Goal: Task Accomplishment & Management: Complete application form

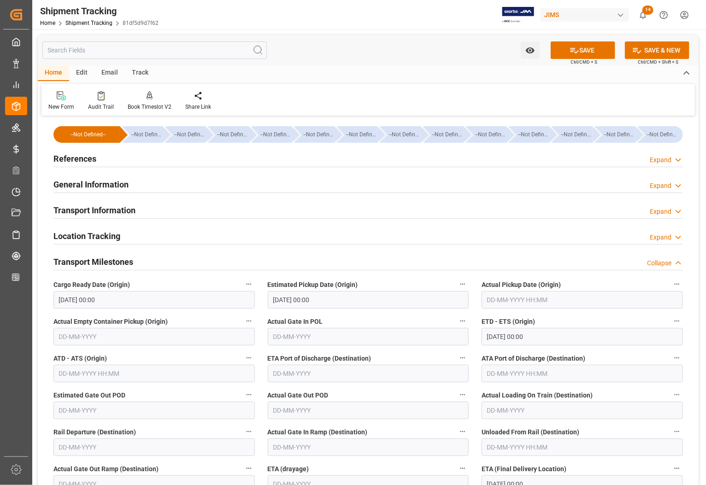
click at [86, 157] on h2 "References" at bounding box center [74, 158] width 43 height 12
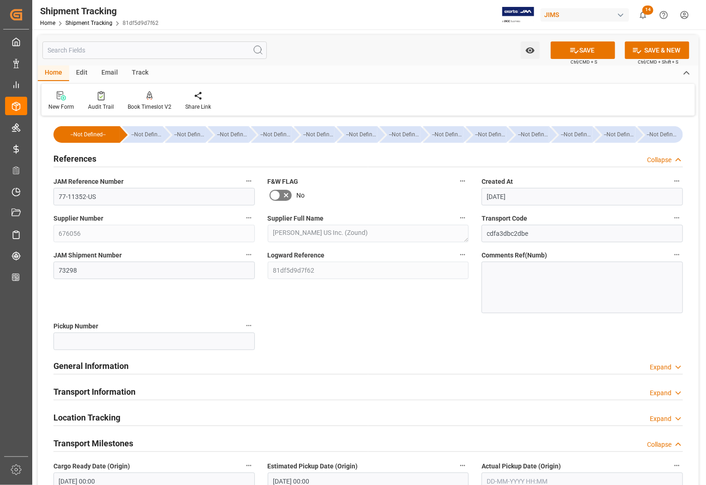
click at [86, 157] on h2 "References" at bounding box center [74, 158] width 43 height 12
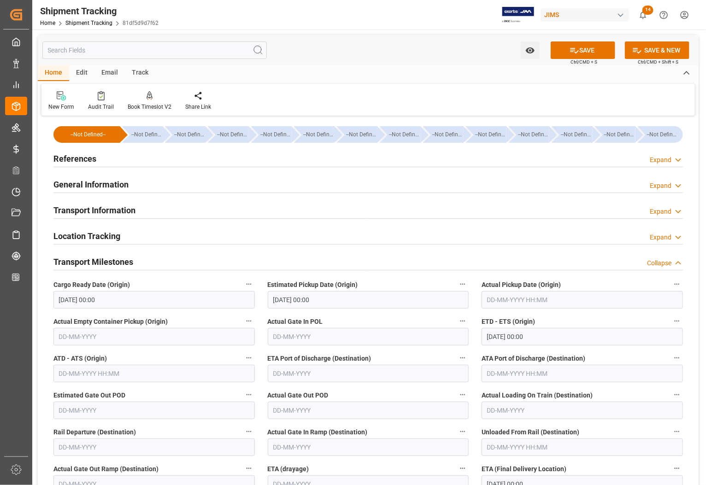
click at [60, 155] on h2 "References" at bounding box center [74, 158] width 43 height 12
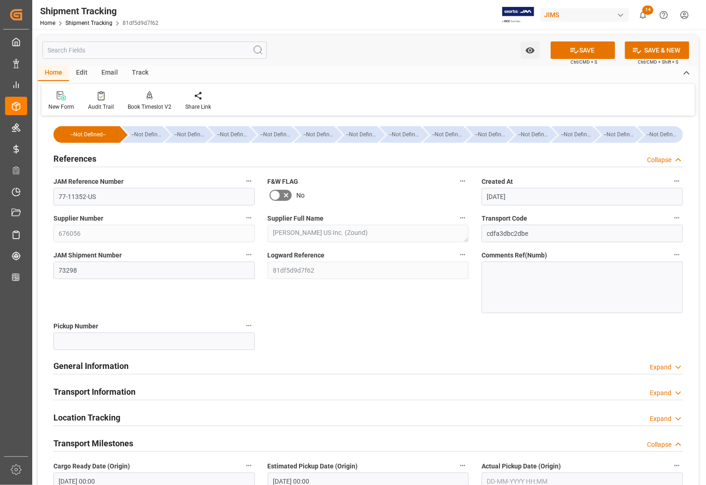
click at [105, 443] on h2 "Transport Milestones" at bounding box center [93, 443] width 80 height 12
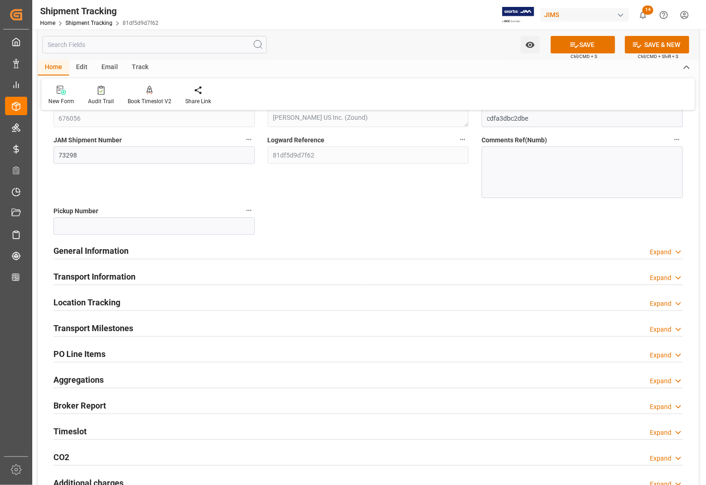
click at [104, 326] on h2 "Transport Milestones" at bounding box center [93, 328] width 80 height 12
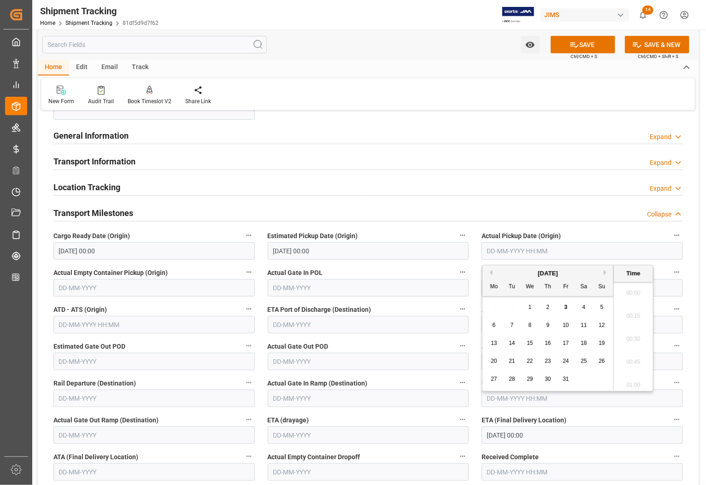
scroll to position [1108, 0]
click at [521, 249] on input "text" at bounding box center [581, 251] width 201 height 18
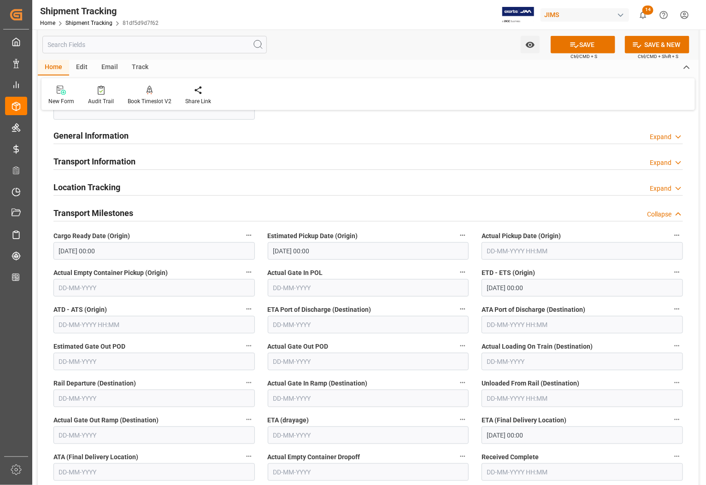
click at [411, 212] on div "Transport Milestones Collapse" at bounding box center [367, 213] width 629 height 18
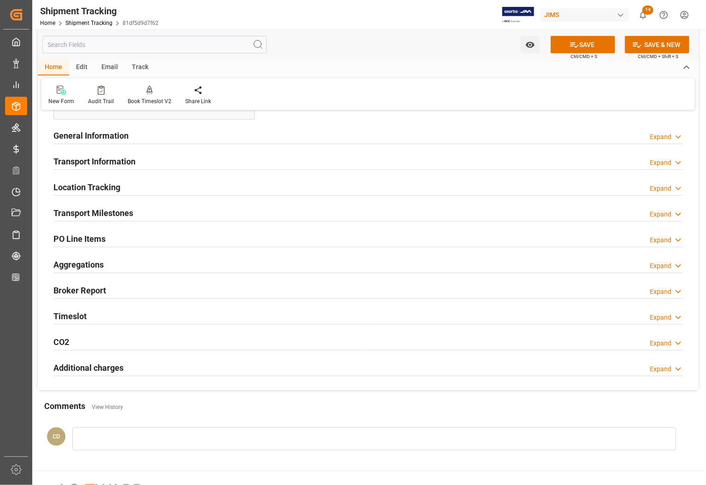
click at [90, 212] on h2 "Transport Milestones" at bounding box center [93, 213] width 80 height 12
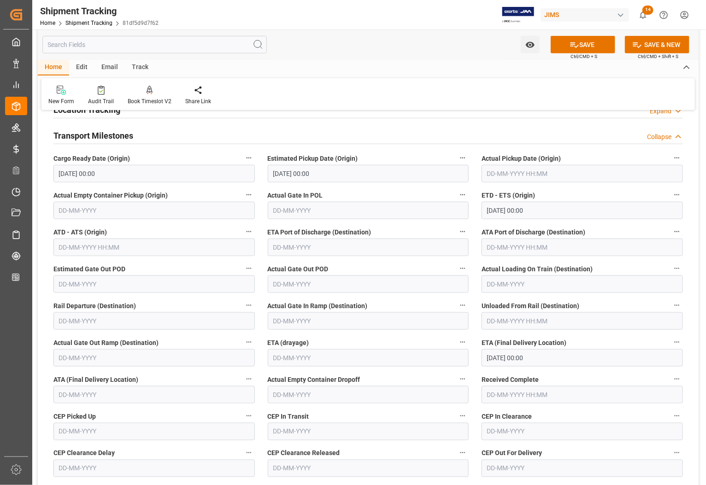
scroll to position [288, 0]
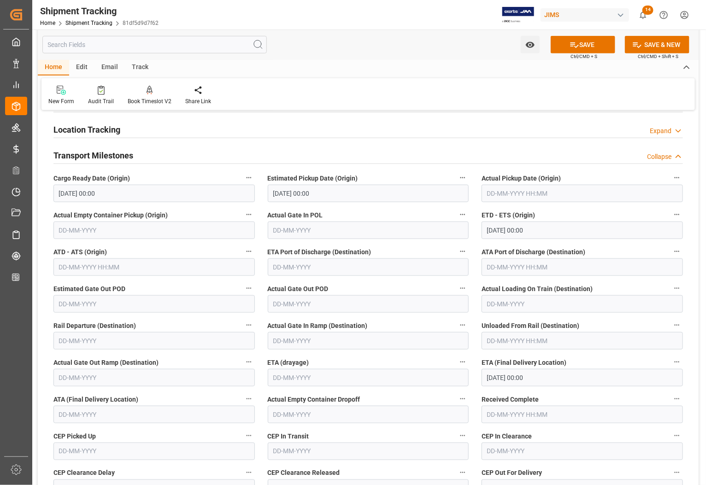
click at [134, 197] on input "02-10-2025 00:00" at bounding box center [153, 194] width 201 height 18
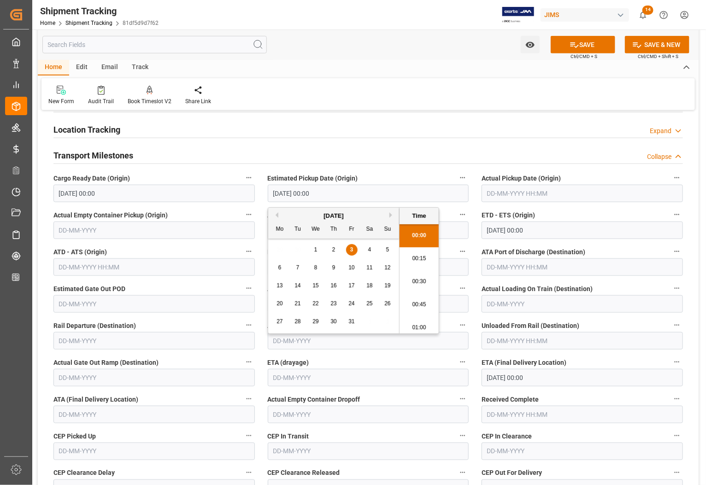
click at [340, 195] on input "03-10-2025 00:00" at bounding box center [368, 194] width 201 height 18
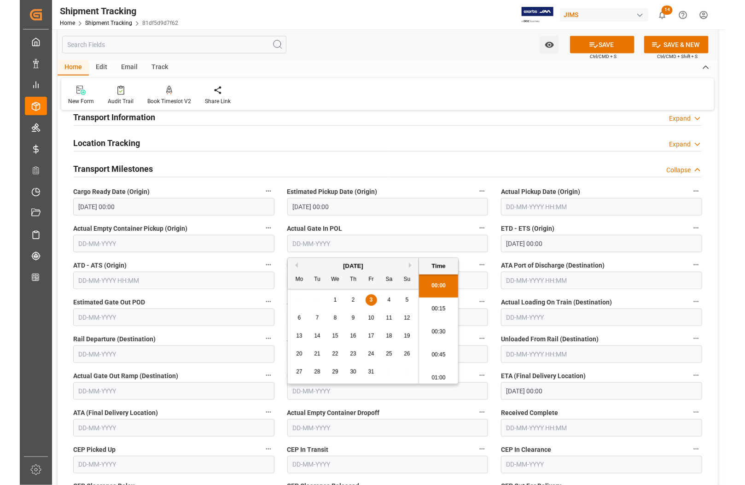
scroll to position [345, 0]
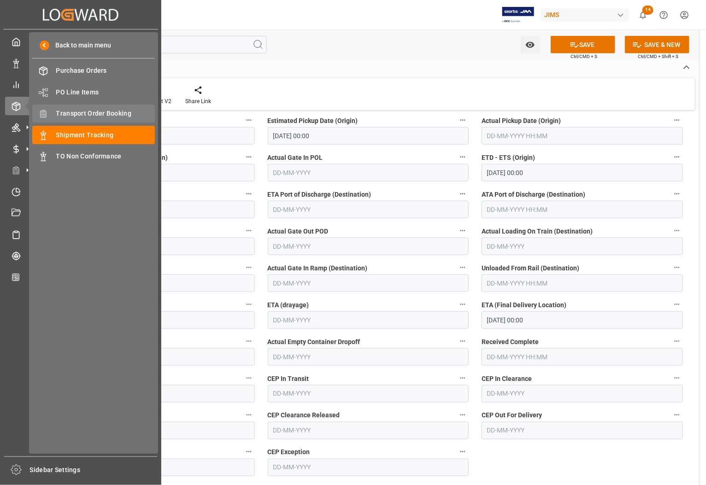
click at [65, 106] on div "Transport Order Booking Transport Order Booking" at bounding box center [93, 114] width 123 height 18
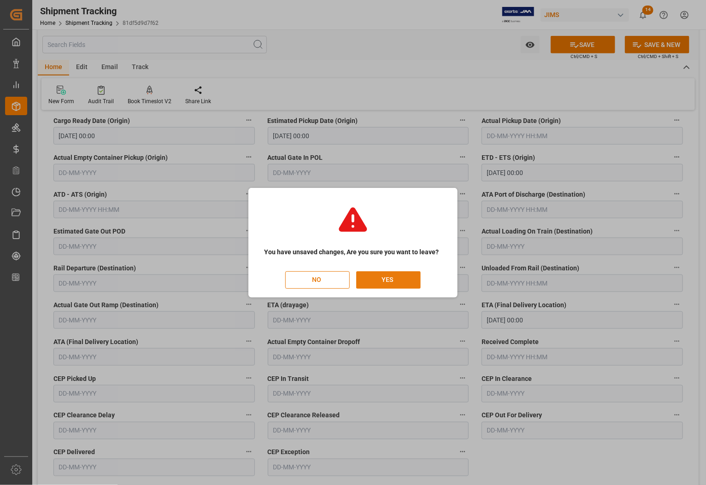
click at [386, 279] on button "YES" at bounding box center [388, 280] width 64 height 18
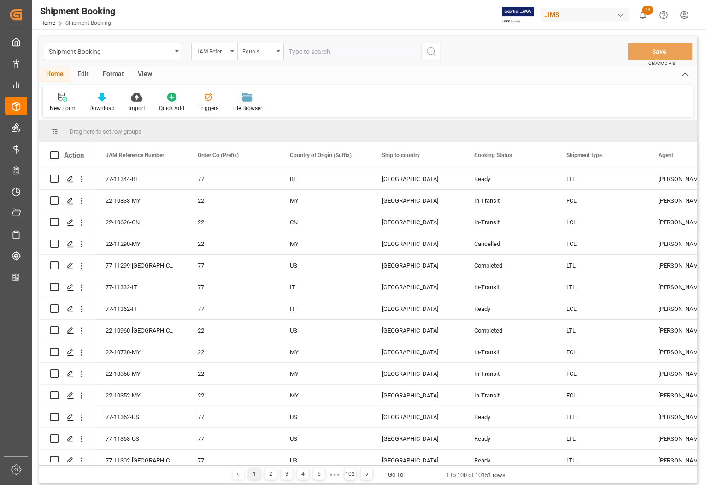
click at [303, 52] on input "text" at bounding box center [352, 52] width 138 height 18
type input "77-11166-CN"
click at [433, 53] on icon "search button" at bounding box center [431, 51] width 11 height 11
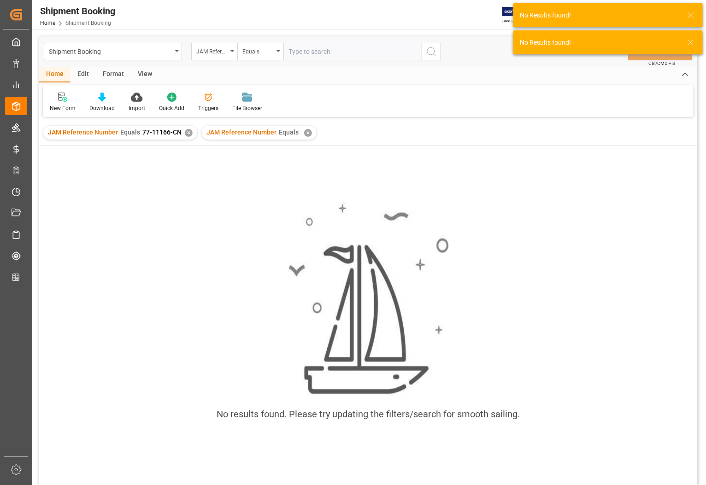
click at [307, 130] on div "✕" at bounding box center [308, 133] width 8 height 8
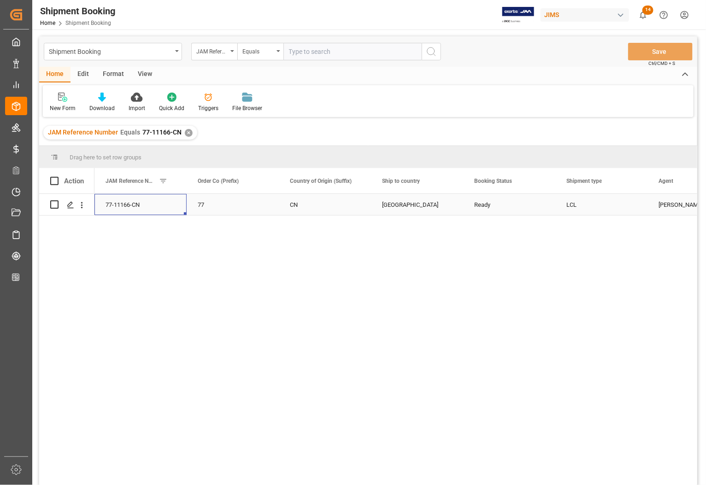
click at [128, 203] on div "77-11166-CN" at bounding box center [140, 204] width 92 height 21
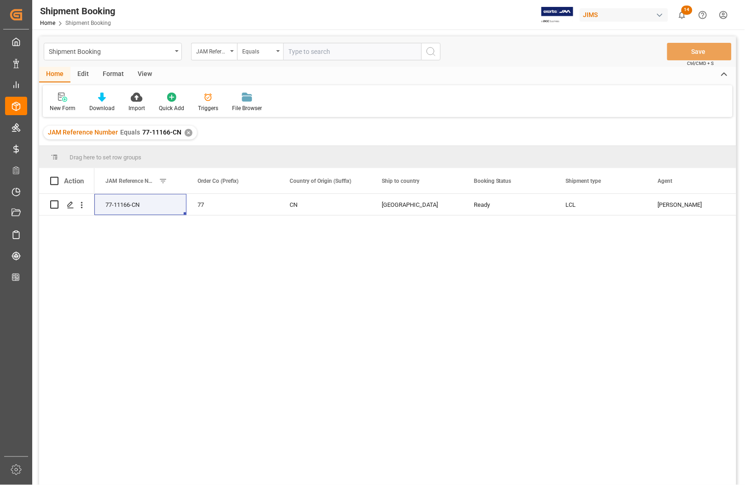
click at [323, 56] on input "text" at bounding box center [352, 52] width 138 height 18
type input "77-11033-CN"
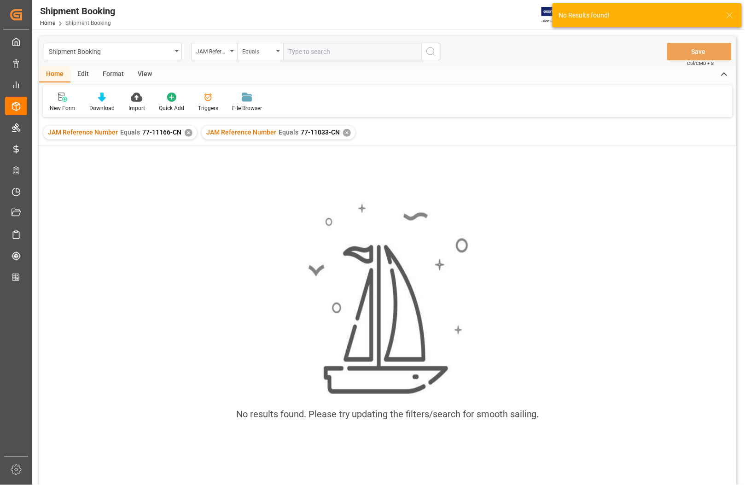
click at [188, 130] on div "✕" at bounding box center [189, 133] width 8 height 8
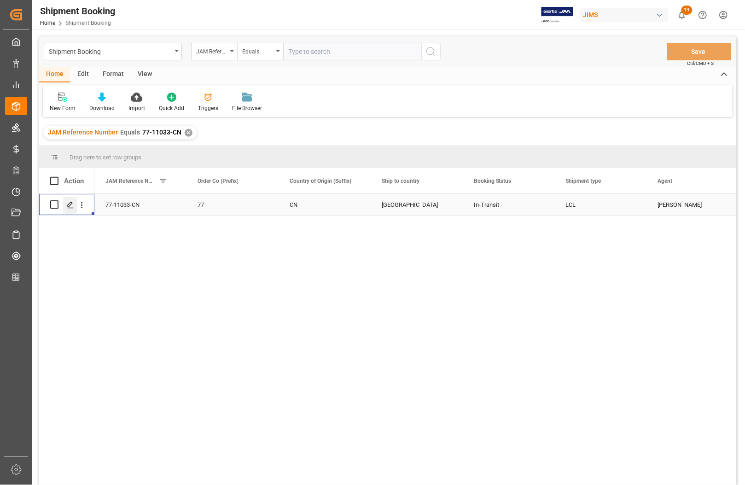
click at [70, 203] on polygon "Press SPACE to select this row." at bounding box center [70, 204] width 5 height 5
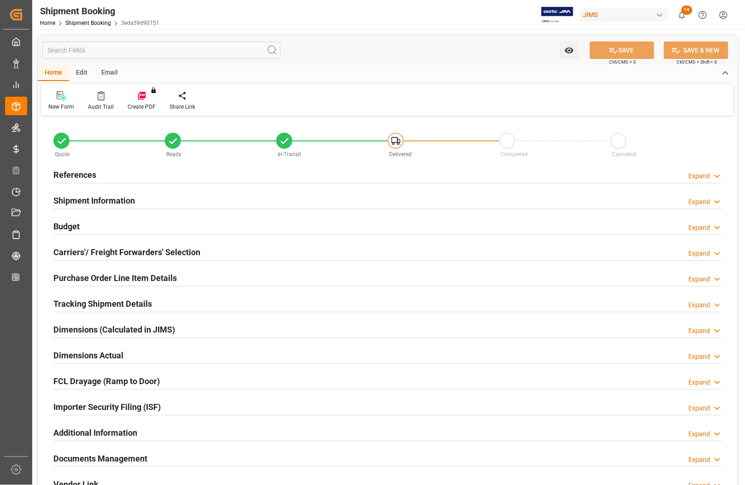
type input "0"
type input "1712.2651"
type input "750"
type input "17965.11"
click at [77, 227] on h2 "Budget" at bounding box center [66, 226] width 26 height 12
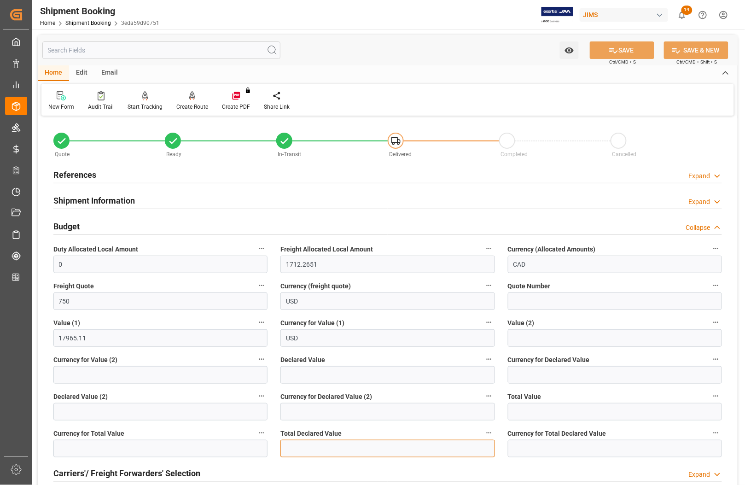
click at [307, 447] on input "text" at bounding box center [387, 449] width 214 height 18
type input "17965.11"
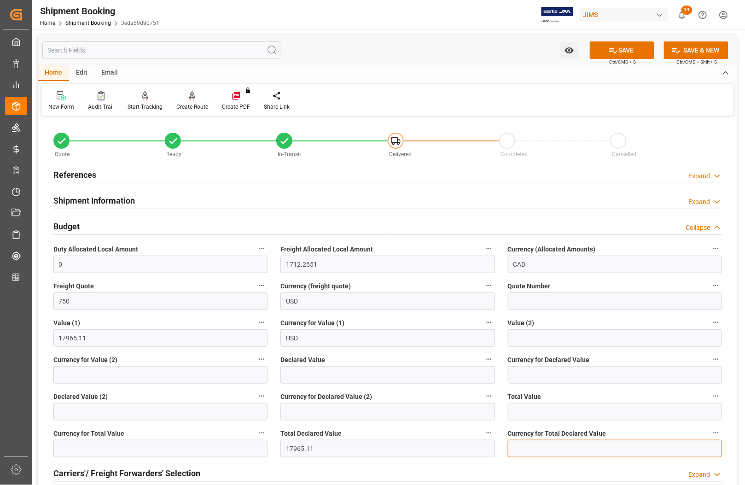
click at [539, 446] on input at bounding box center [615, 449] width 214 height 18
type input "USD"
click at [613, 46] on icon at bounding box center [614, 51] width 10 height 10
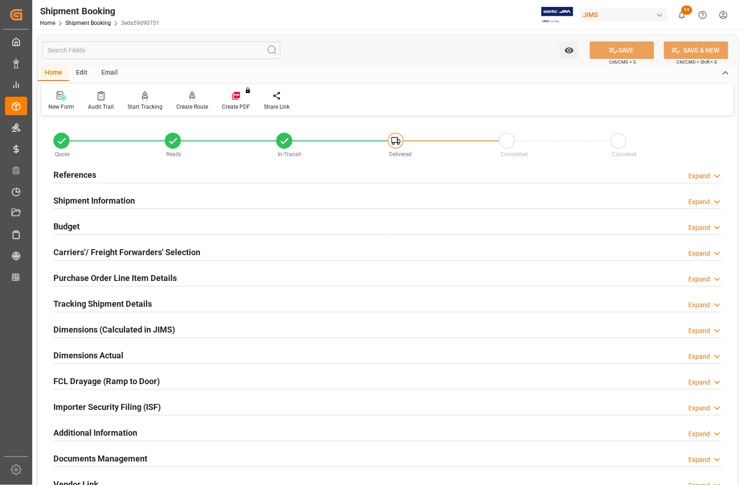
click at [56, 106] on div "New Form" at bounding box center [61, 107] width 26 height 8
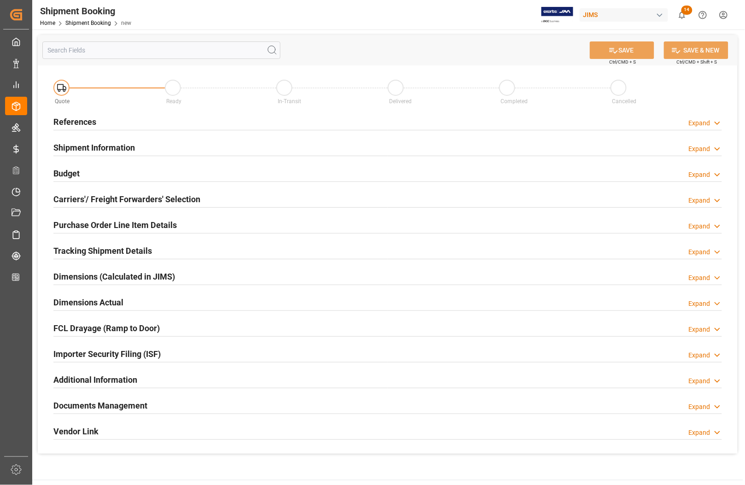
click at [70, 120] on h2 "References" at bounding box center [74, 122] width 43 height 12
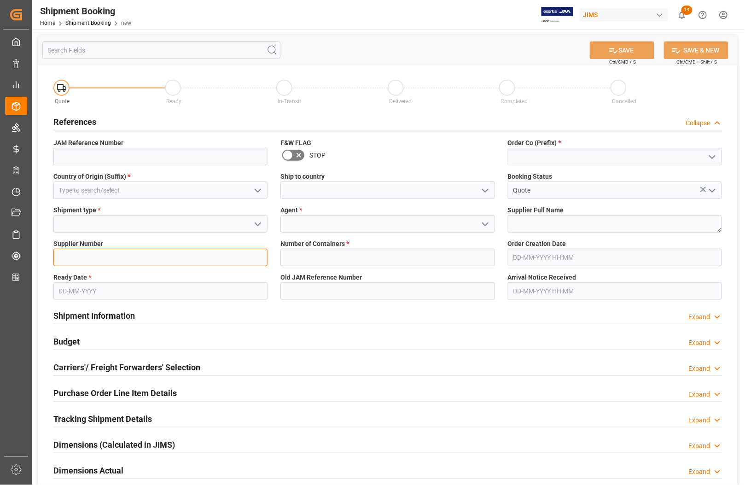
click at [77, 254] on input at bounding box center [160, 258] width 214 height 18
paste input "767700"
type input "767700"
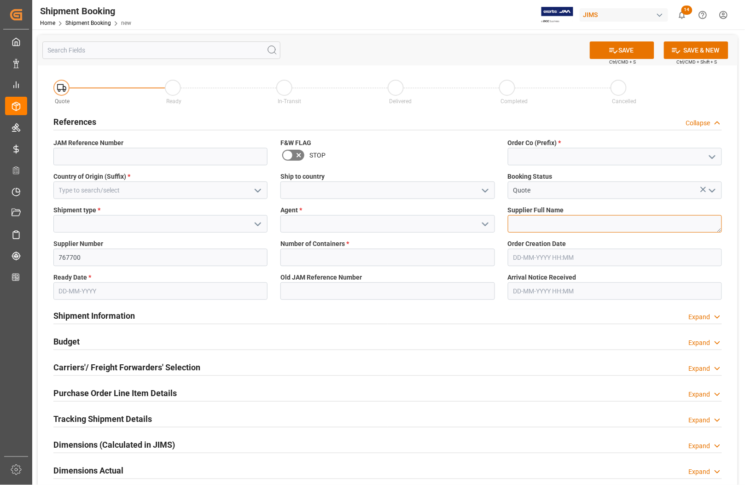
click at [535, 224] on textarea at bounding box center [615, 224] width 214 height 18
type textarea "Russound"
click at [570, 159] on input at bounding box center [615, 157] width 214 height 18
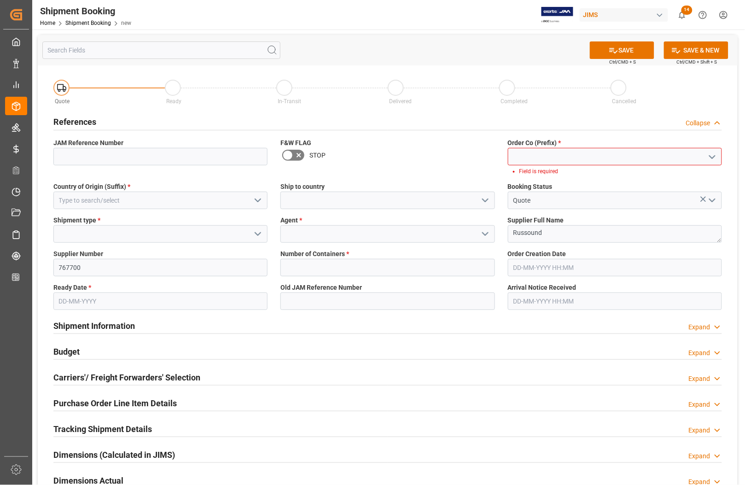
click at [705, 159] on icon "open menu" at bounding box center [712, 157] width 11 height 11
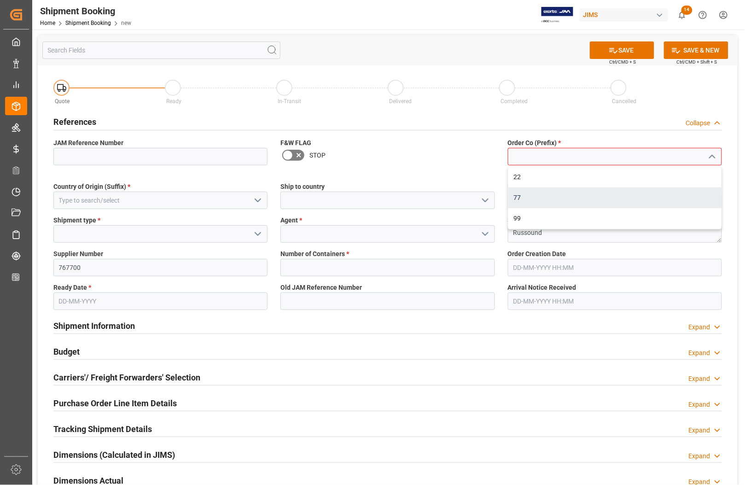
click at [524, 197] on div "77" at bounding box center [614, 197] width 213 height 21
type input "77"
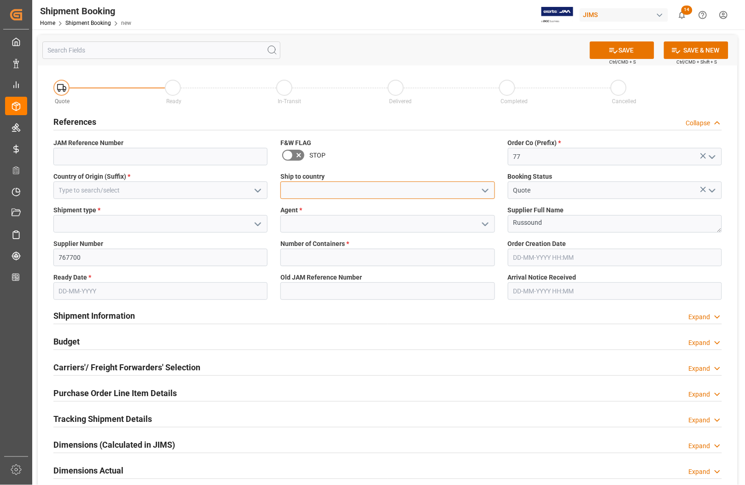
click at [387, 192] on input at bounding box center [387, 190] width 214 height 18
click at [489, 185] on icon "open menu" at bounding box center [485, 190] width 11 height 11
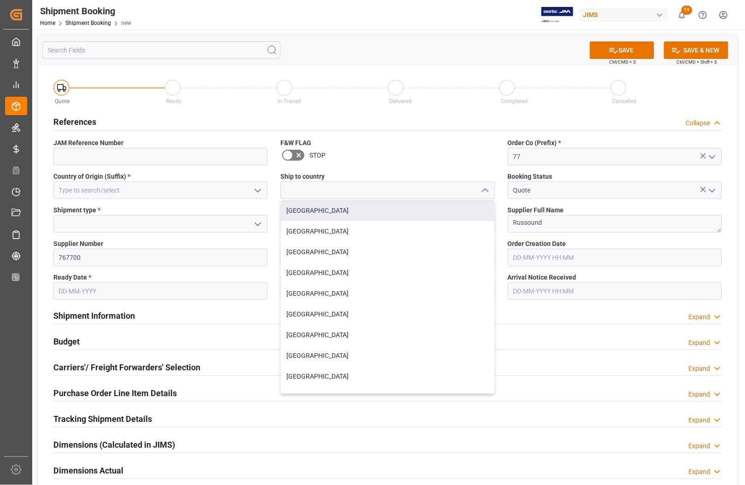
click at [315, 210] on div "[GEOGRAPHIC_DATA]" at bounding box center [387, 210] width 213 height 21
type input "[GEOGRAPHIC_DATA]"
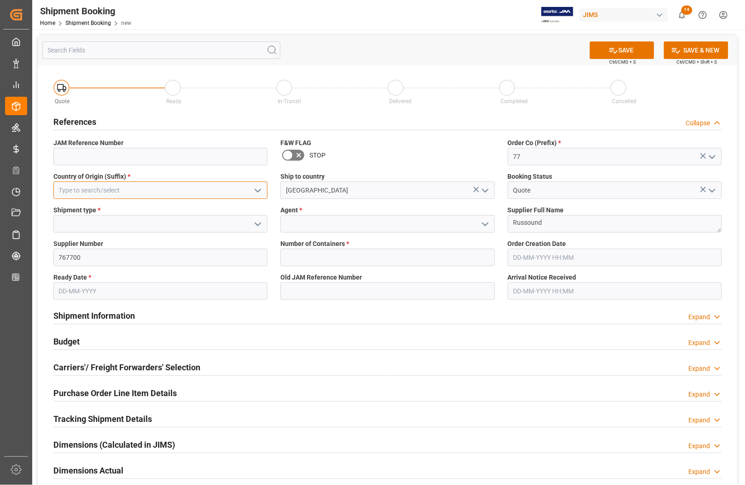
click at [184, 186] on input at bounding box center [160, 190] width 214 height 18
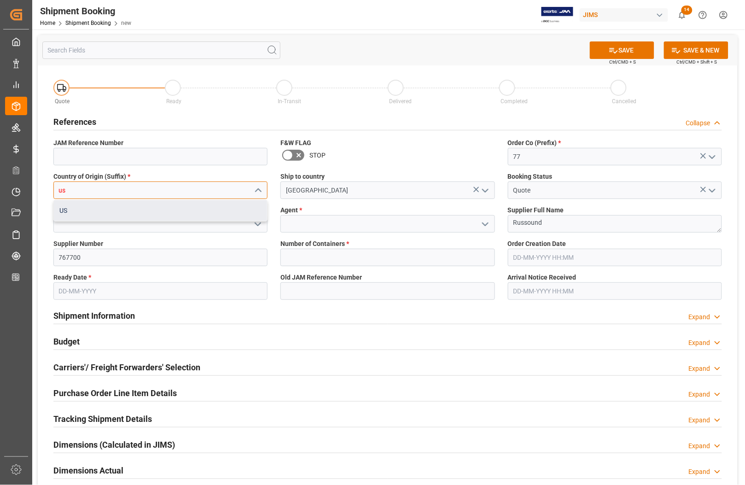
click at [137, 213] on div "US" at bounding box center [160, 210] width 213 height 21
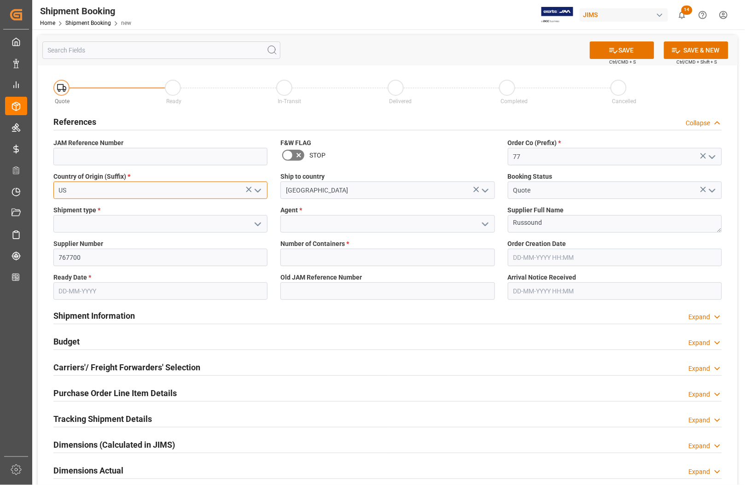
type input "US"
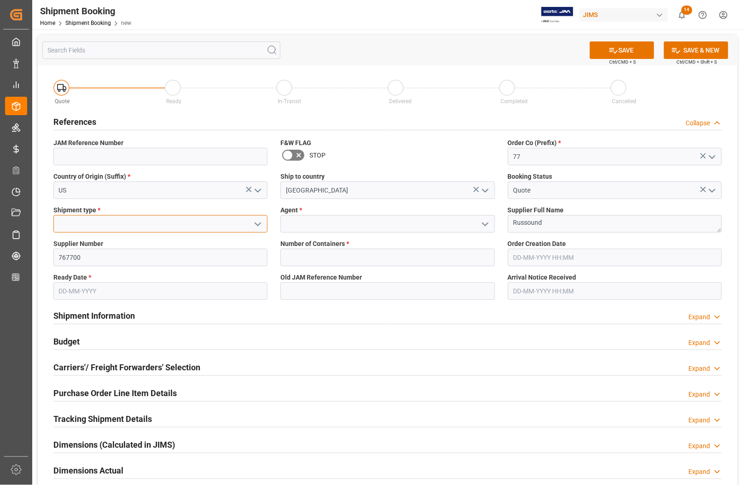
click at [109, 228] on input at bounding box center [160, 224] width 214 height 18
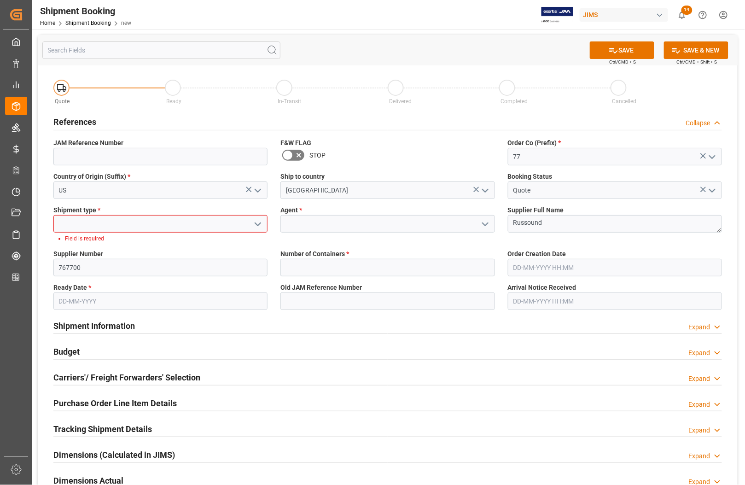
click at [258, 226] on icon "open menu" at bounding box center [257, 224] width 11 height 11
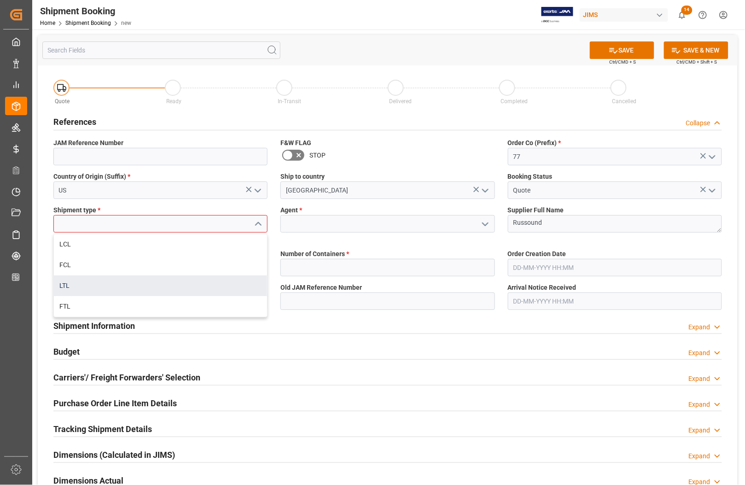
click at [108, 285] on div "LTL" at bounding box center [160, 285] width 213 height 21
type input "LTL"
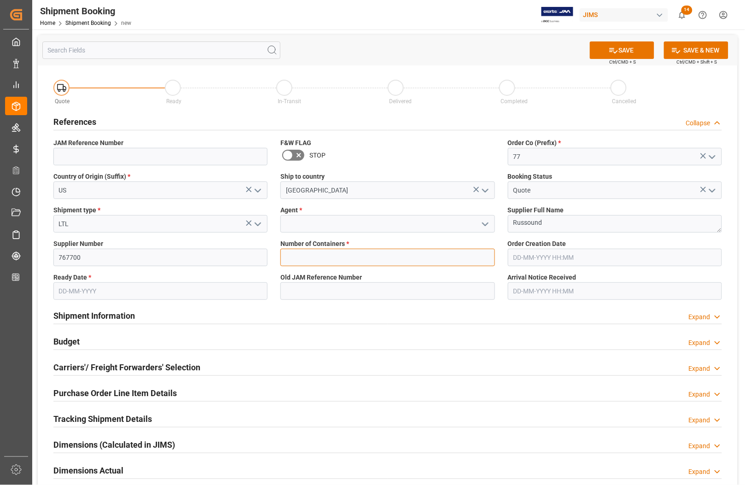
click at [287, 259] on input "text" at bounding box center [387, 258] width 214 height 18
type input "0"
click at [302, 220] on input at bounding box center [387, 224] width 214 height 18
click at [487, 222] on icon "open menu" at bounding box center [485, 224] width 11 height 11
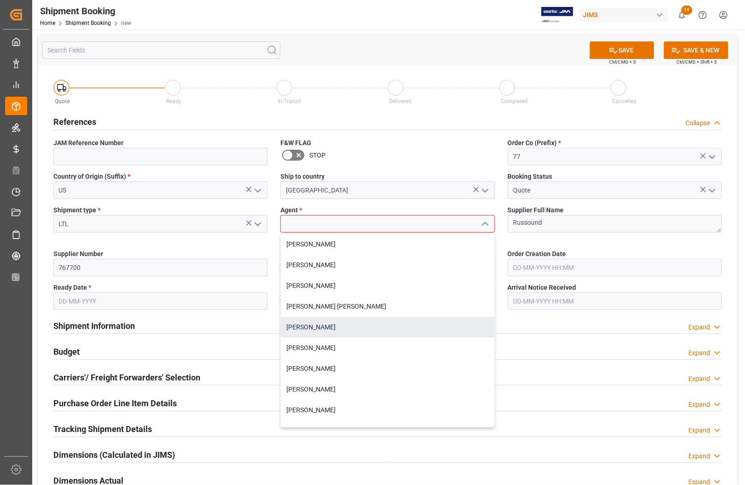
click at [326, 326] on div "[PERSON_NAME]" at bounding box center [387, 327] width 213 height 21
type input "[PERSON_NAME]"
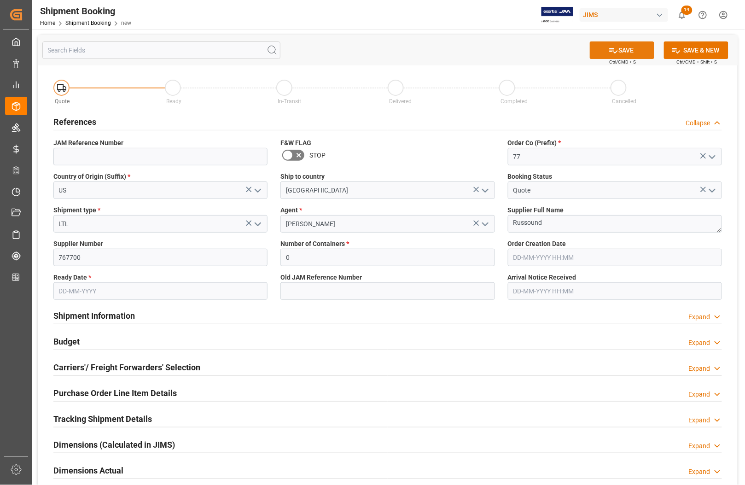
click at [625, 52] on button "SAVE" at bounding box center [622, 50] width 64 height 18
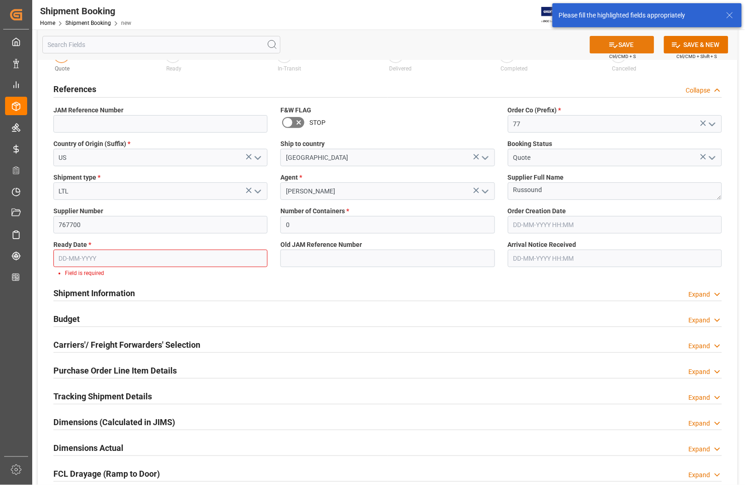
scroll to position [33, 0]
click at [625, 52] on button "SAVE" at bounding box center [622, 45] width 64 height 18
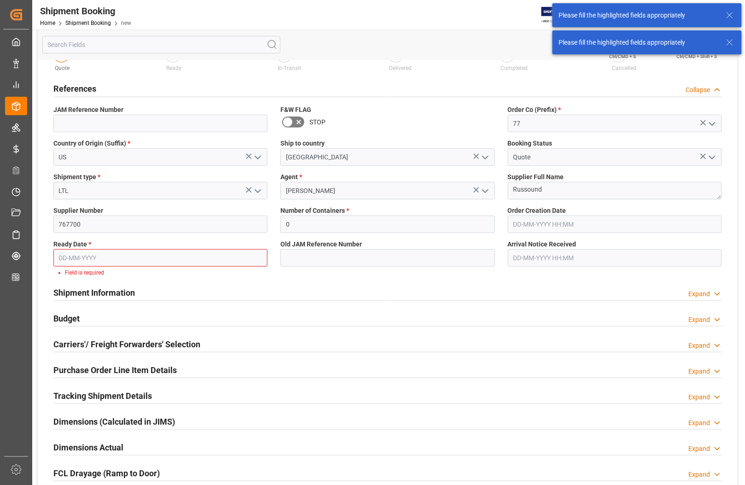
click at [172, 254] on input "text" at bounding box center [160, 258] width 214 height 18
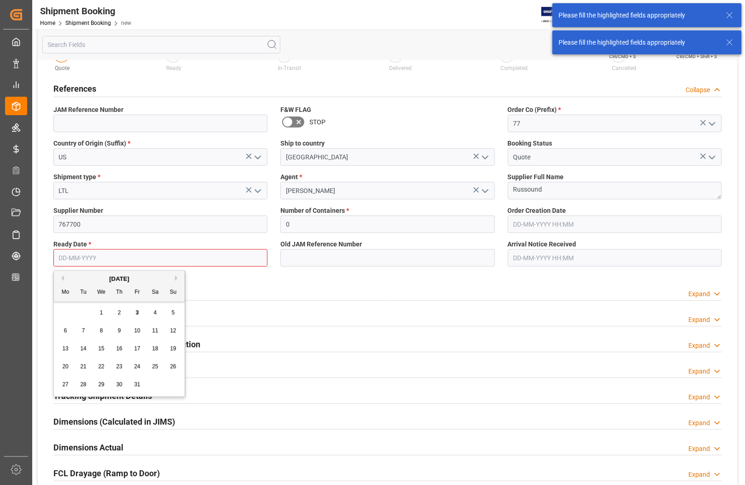
click at [58, 315] on div "29 30 1 2 3 4 5" at bounding box center [120, 313] width 126 height 18
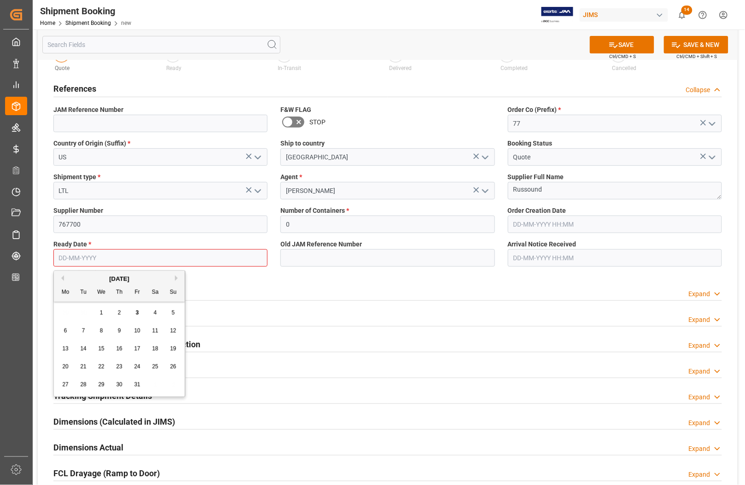
click at [69, 330] on div "6" at bounding box center [66, 331] width 12 height 11
type input "06-10-2025"
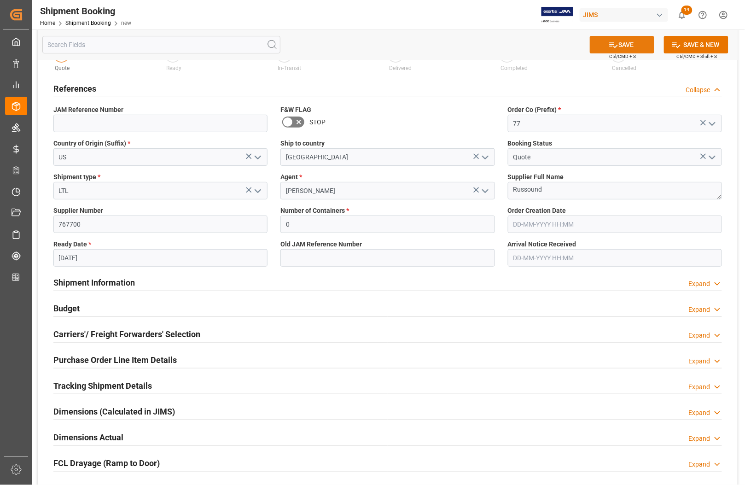
click at [611, 40] on icon at bounding box center [614, 45] width 10 height 10
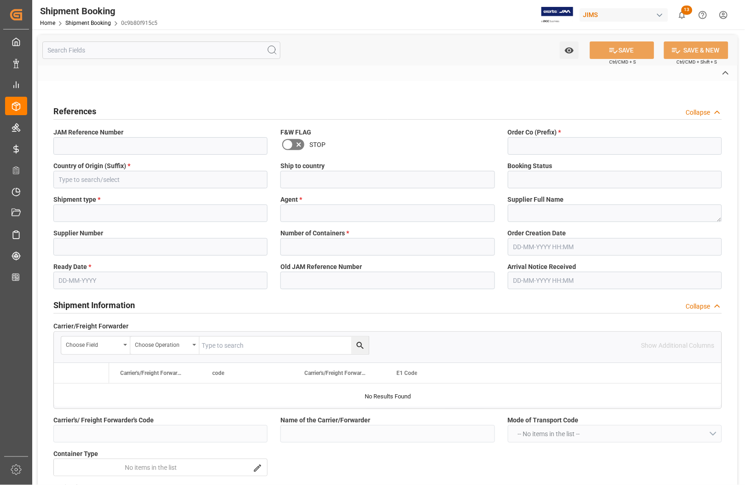
type input "77-11366-US"
type input "77"
type input "US"
type input "[GEOGRAPHIC_DATA]"
type input "Quote"
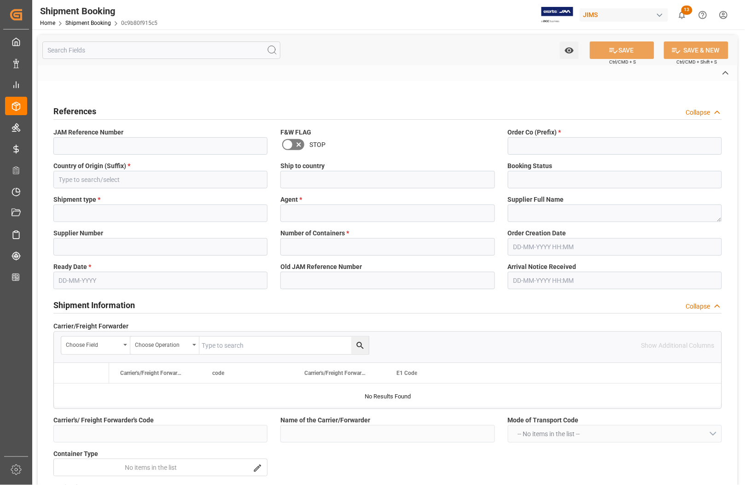
type input "LTL"
type input "[PERSON_NAME]"
type textarea "Russound"
type input "767700"
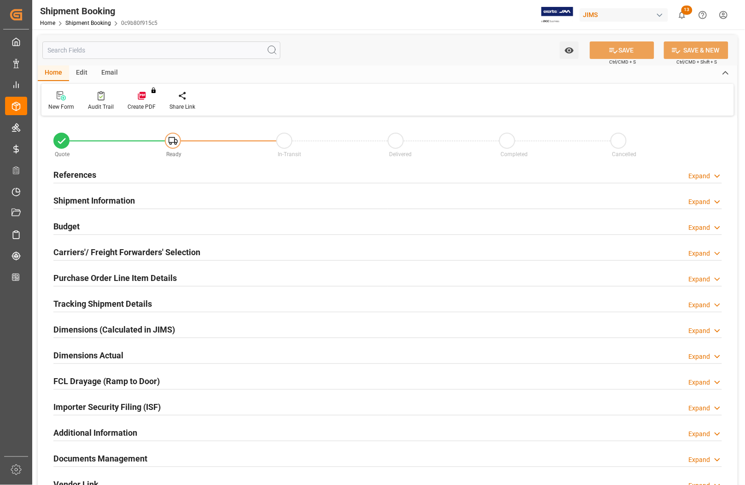
type input "0"
type input "06-10-2025"
click at [61, 173] on h2 "References" at bounding box center [74, 175] width 43 height 12
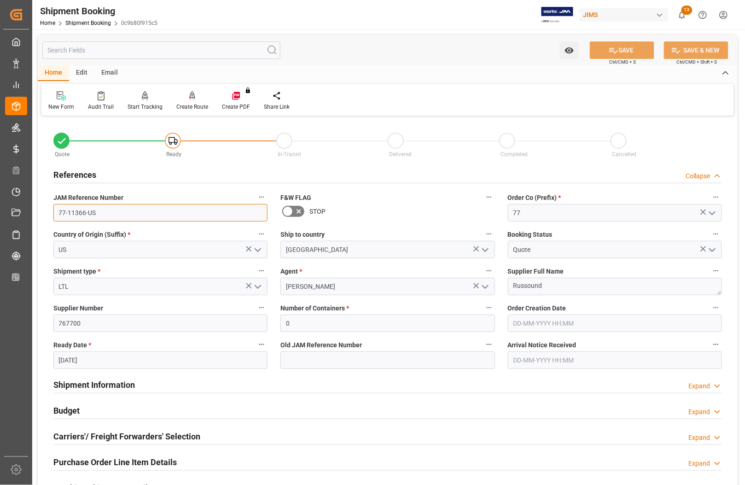
drag, startPoint x: 97, startPoint y: 213, endPoint x: 47, endPoint y: 213, distance: 50.2
click at [47, 213] on div "JAM Reference Number 77-11366-US" at bounding box center [160, 206] width 227 height 37
click at [190, 103] on div "Create Route" at bounding box center [192, 107] width 32 height 8
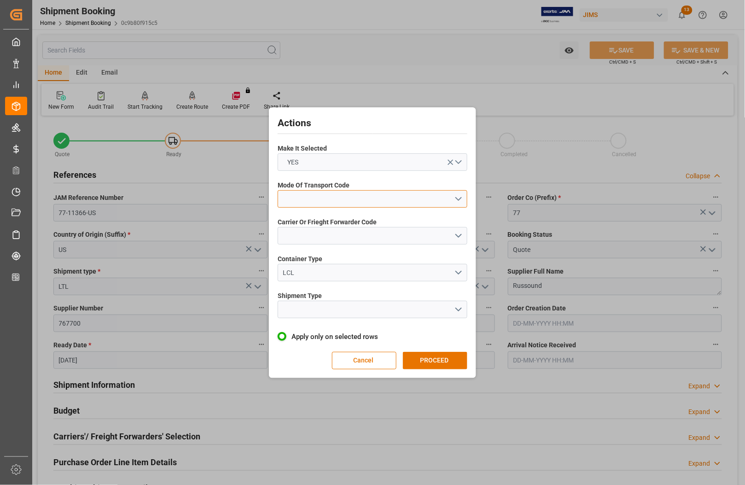
click at [315, 199] on button "open menu" at bounding box center [373, 199] width 190 height 18
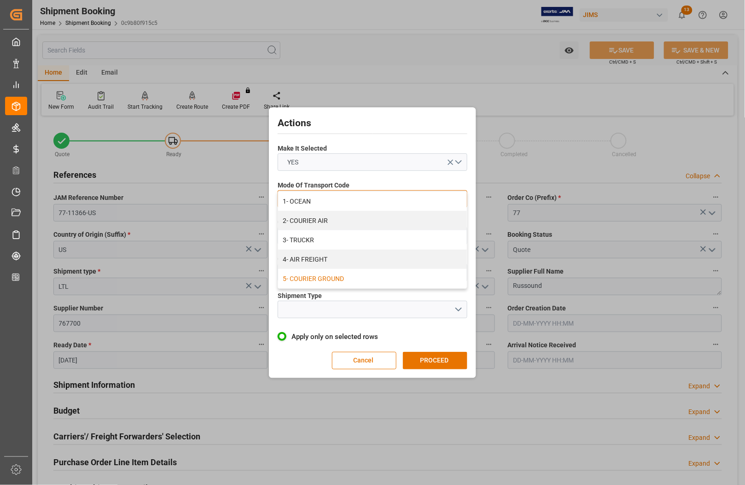
click at [314, 275] on div "5- COURIER GROUND" at bounding box center [372, 278] width 189 height 19
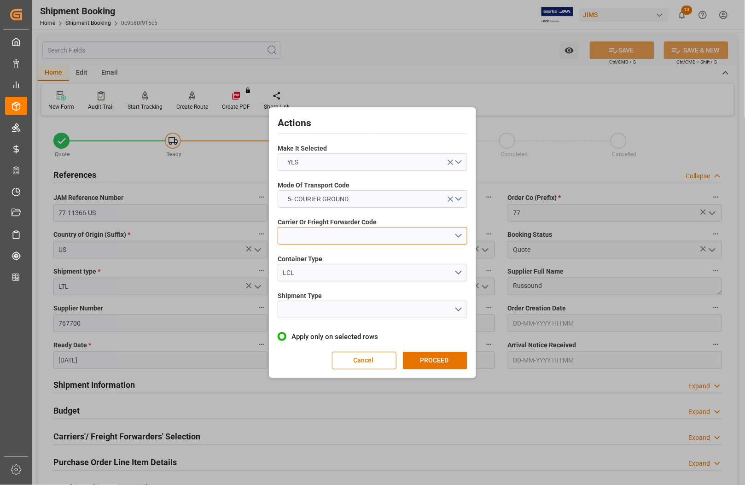
click at [337, 236] on button "open menu" at bounding box center [373, 236] width 190 height 18
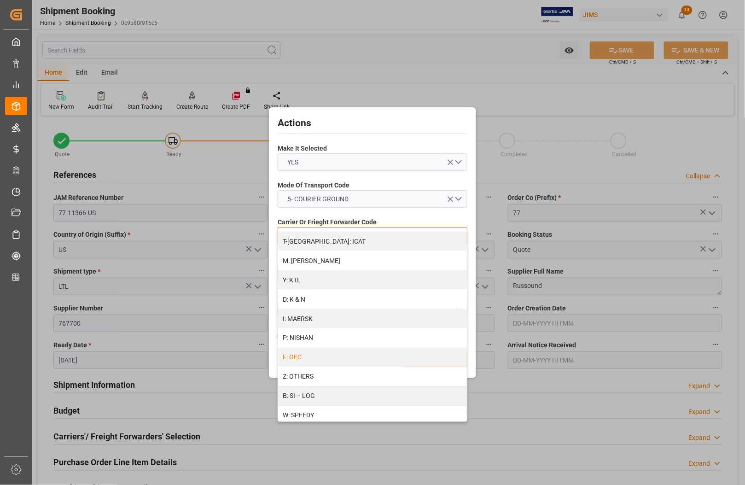
scroll to position [502, 0]
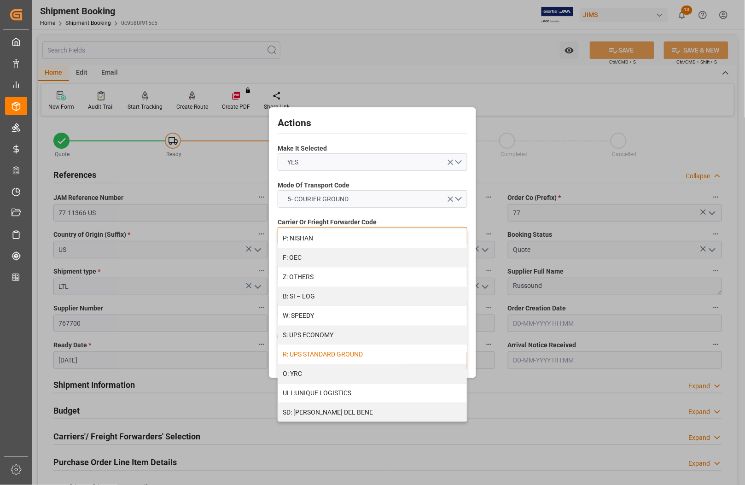
click at [352, 349] on div "R: UPS STANDARD GROUND" at bounding box center [372, 354] width 189 height 19
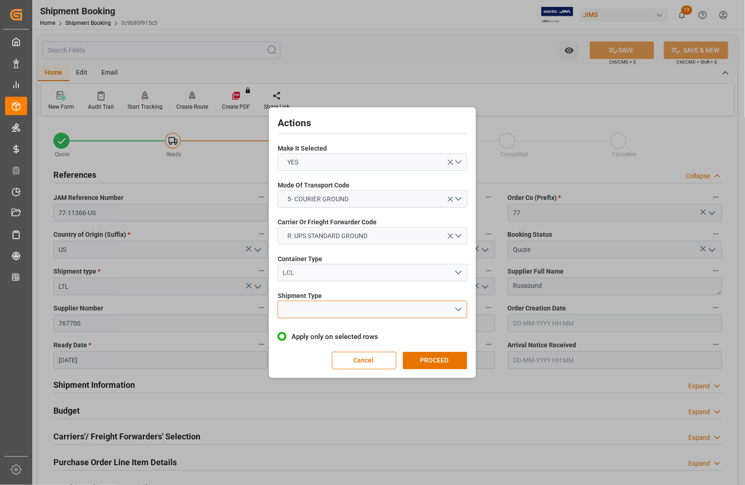
click at [321, 306] on button "open menu" at bounding box center [373, 310] width 190 height 18
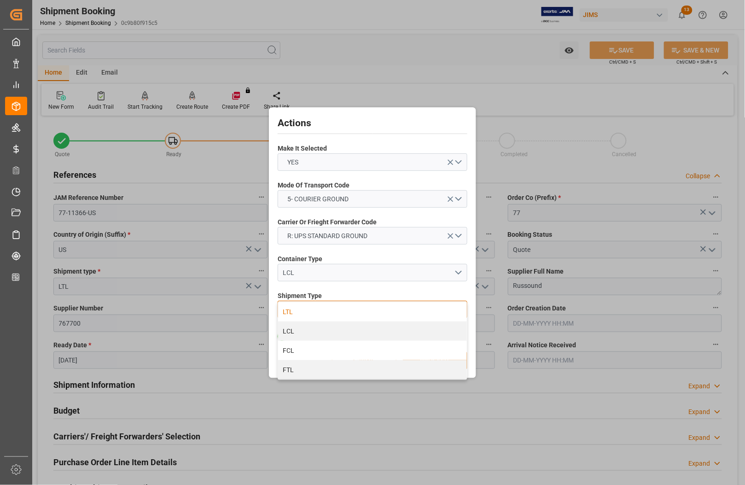
click at [296, 315] on div "LTL" at bounding box center [372, 311] width 189 height 19
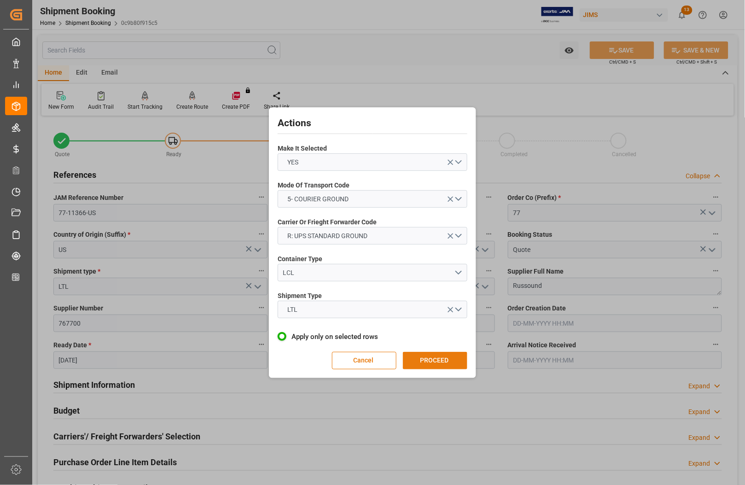
click at [423, 358] on button "PROCEED" at bounding box center [435, 361] width 64 height 18
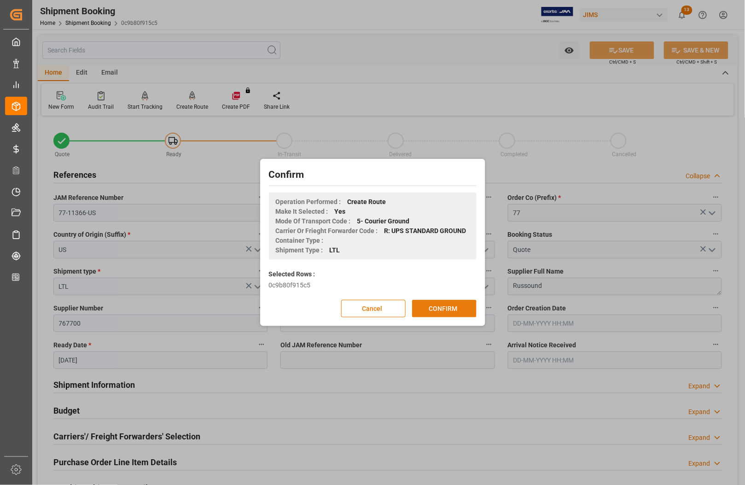
click at [445, 310] on button "CONFIRM" at bounding box center [444, 309] width 64 height 18
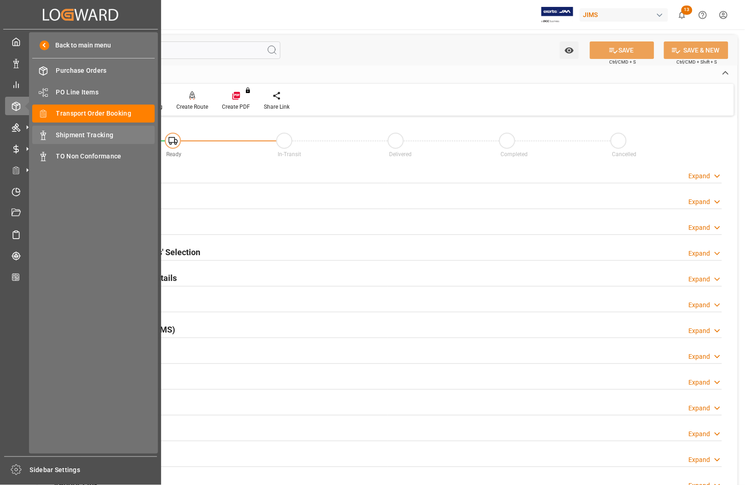
click at [63, 134] on span "Shipment Tracking" at bounding box center [105, 135] width 99 height 10
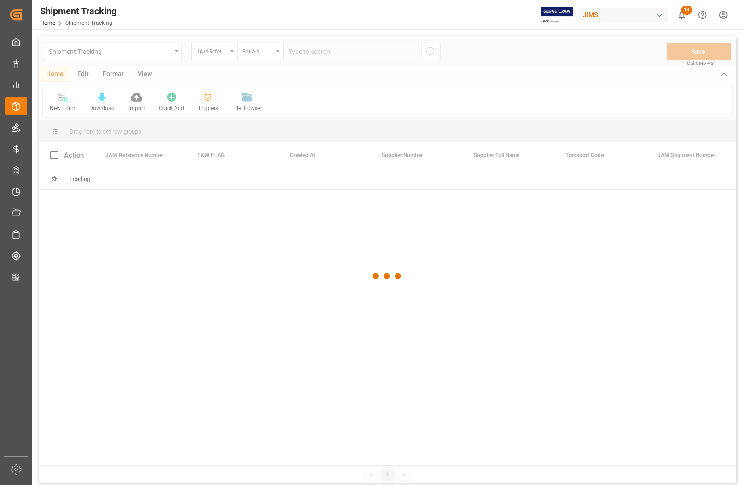
click at [344, 52] on div at bounding box center [387, 275] width 697 height 479
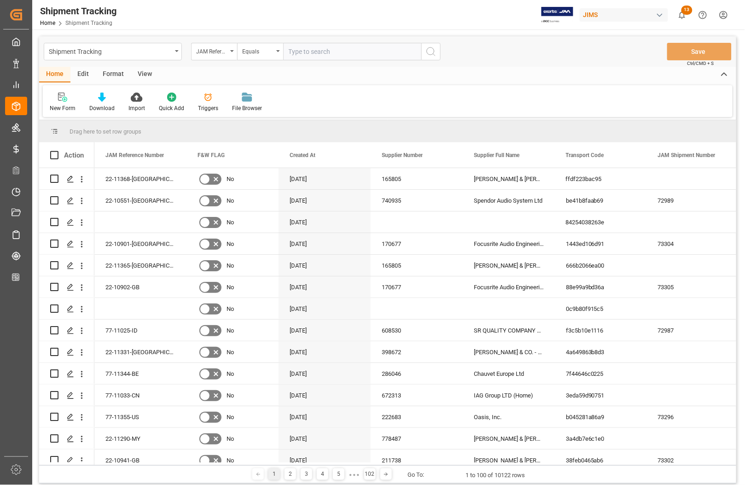
click at [370, 54] on input "text" at bounding box center [352, 52] width 138 height 18
type input "77-11095-RO"
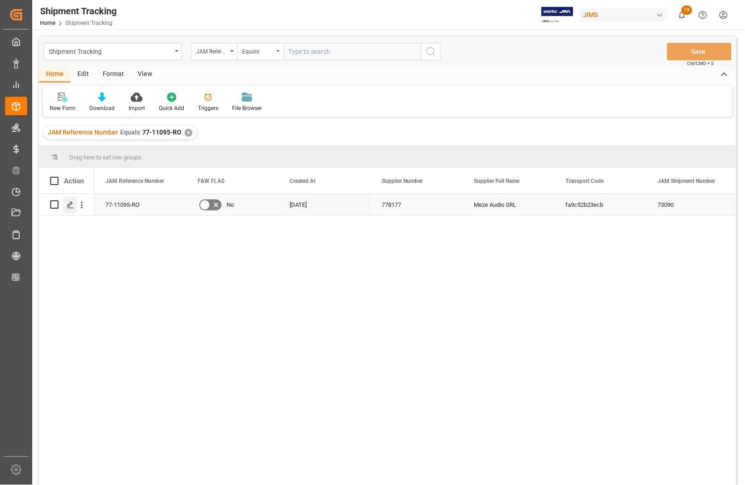
click at [72, 204] on polygon "Press SPACE to select this row." at bounding box center [70, 204] width 5 height 5
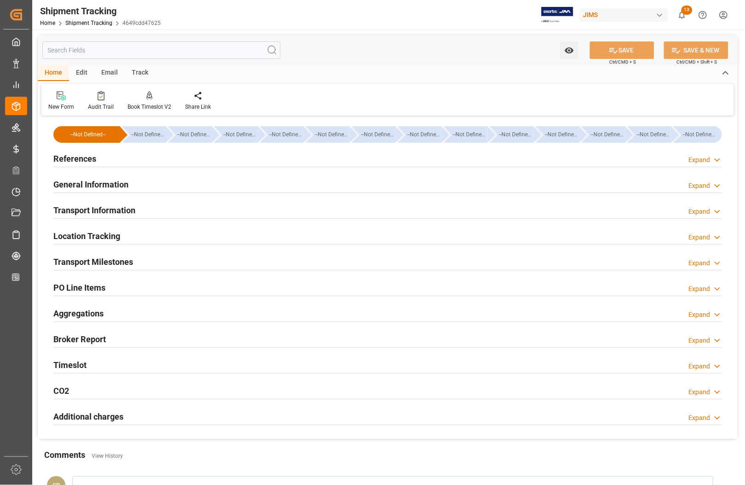
type input "[DATE] 00:00"
type input "18-09-2025 00:00"
type input "01-10-2025 00:00"
type input "01-10-2025"
click at [68, 157] on h2 "References" at bounding box center [74, 158] width 43 height 12
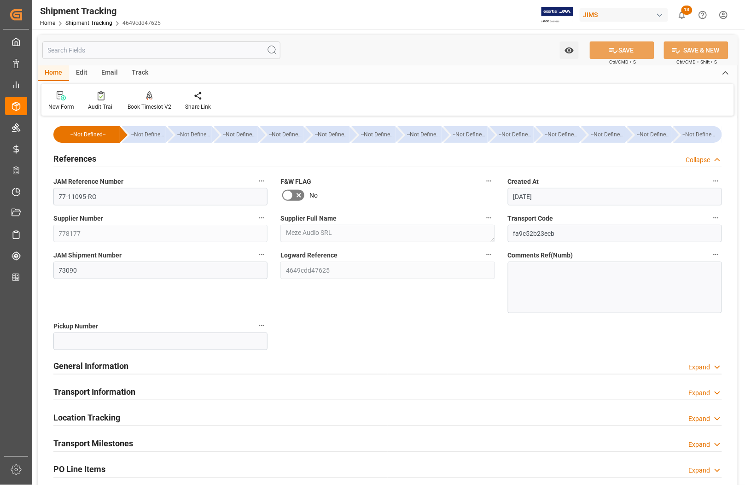
click at [68, 157] on h2 "References" at bounding box center [74, 158] width 43 height 12
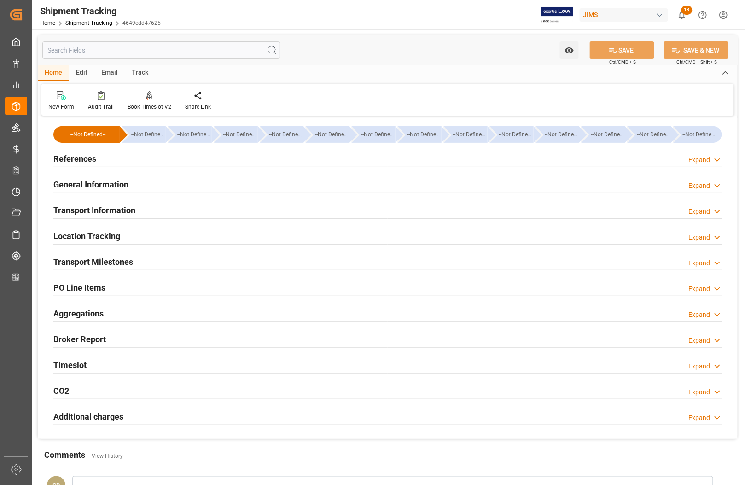
click at [88, 259] on h2 "Transport Milestones" at bounding box center [93, 262] width 80 height 12
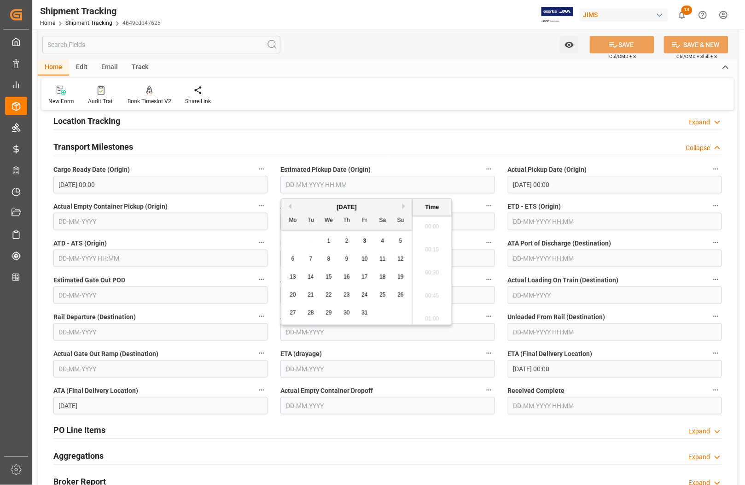
scroll to position [1200, 0]
click at [369, 184] on input "text" at bounding box center [387, 185] width 214 height 18
click at [382, 276] on span "18" at bounding box center [383, 277] width 6 height 6
type input "18-10-2025 00:00"
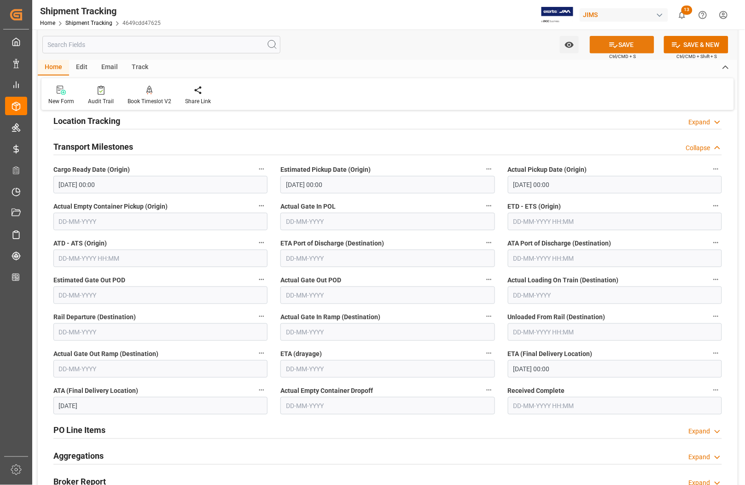
click at [606, 45] on button "SAVE" at bounding box center [622, 45] width 64 height 18
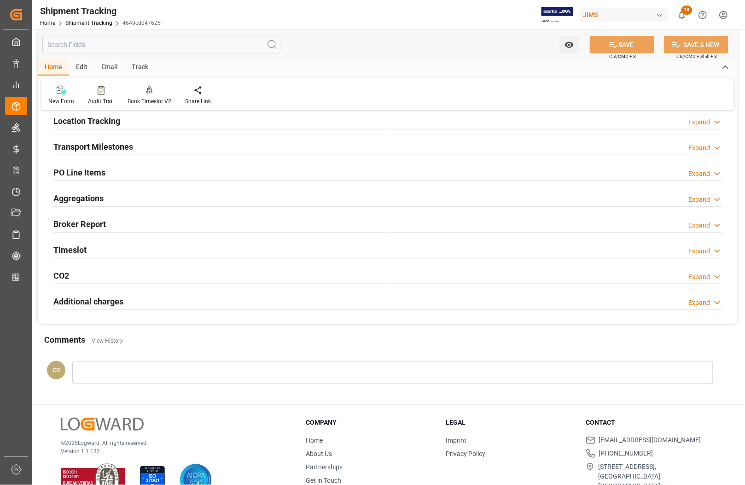
scroll to position [0, 0]
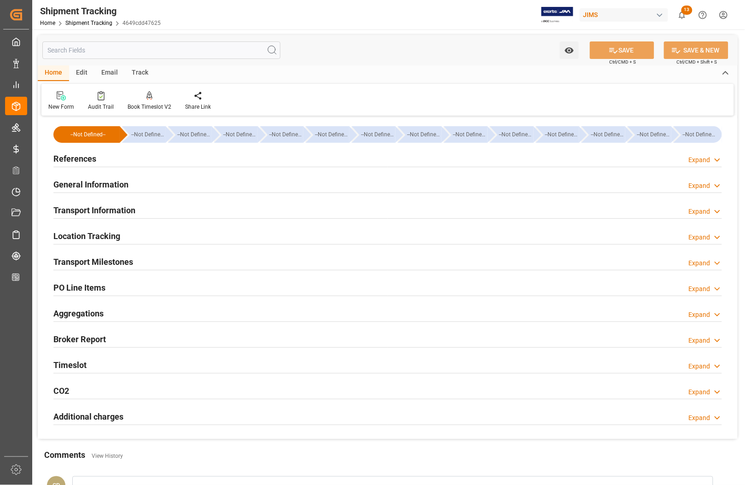
click at [643, 452] on div "Comments View History" at bounding box center [387, 457] width 687 height 16
click at [68, 181] on h2 "General Information" at bounding box center [90, 184] width 75 height 12
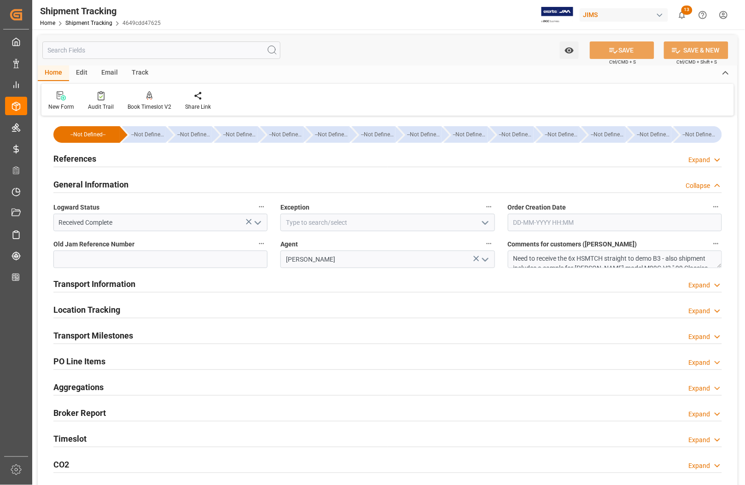
click at [60, 158] on h2 "References" at bounding box center [74, 158] width 43 height 12
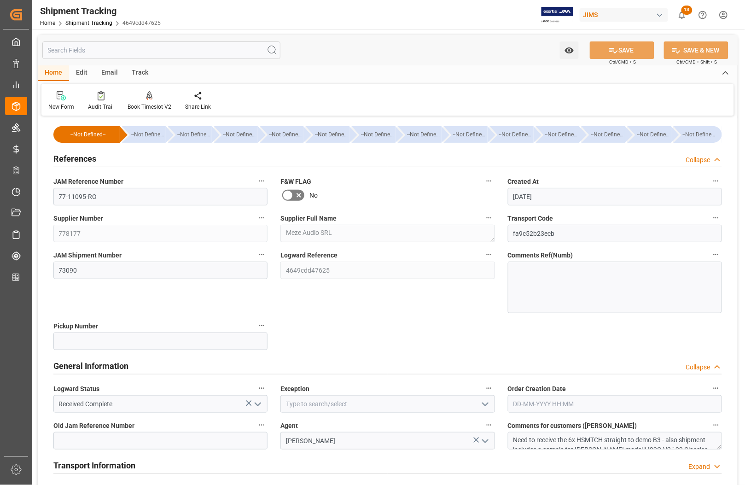
click at [73, 158] on h2 "References" at bounding box center [74, 158] width 43 height 12
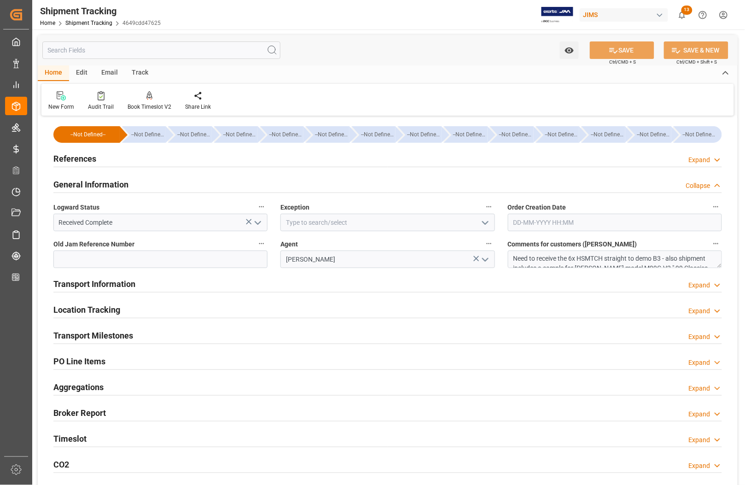
click at [68, 285] on h2 "Transport Information" at bounding box center [94, 284] width 82 height 12
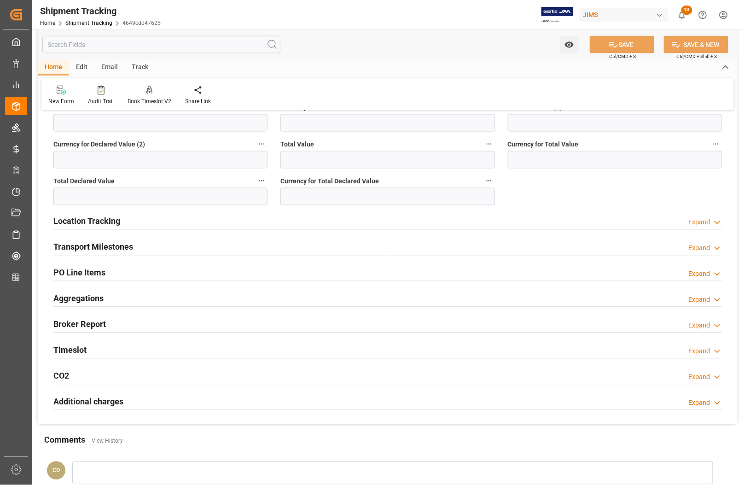
scroll to position [518, 0]
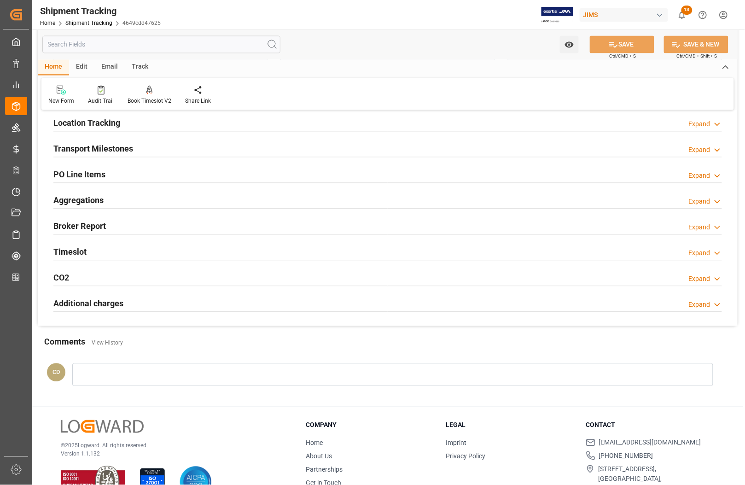
click at [69, 173] on h2 "PO Line Items" at bounding box center [79, 175] width 52 height 12
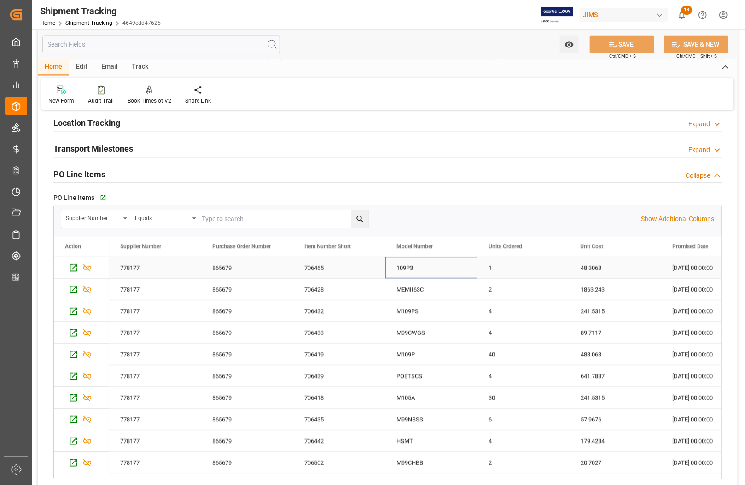
click at [448, 272] on div "109P3" at bounding box center [432, 267] width 92 height 21
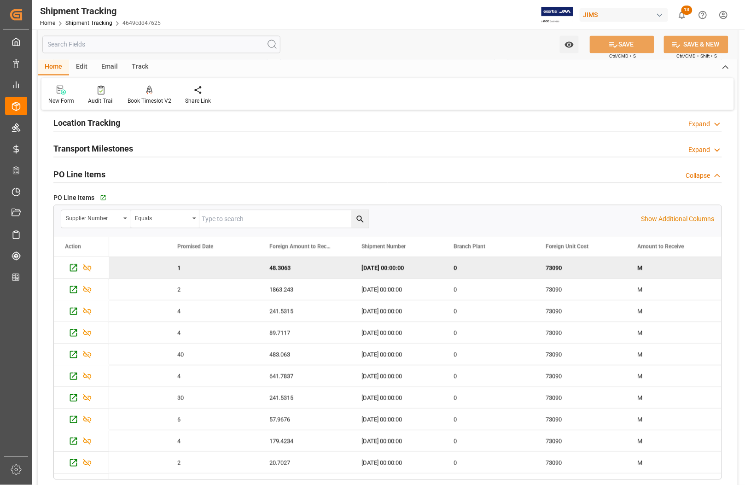
scroll to position [0, 496]
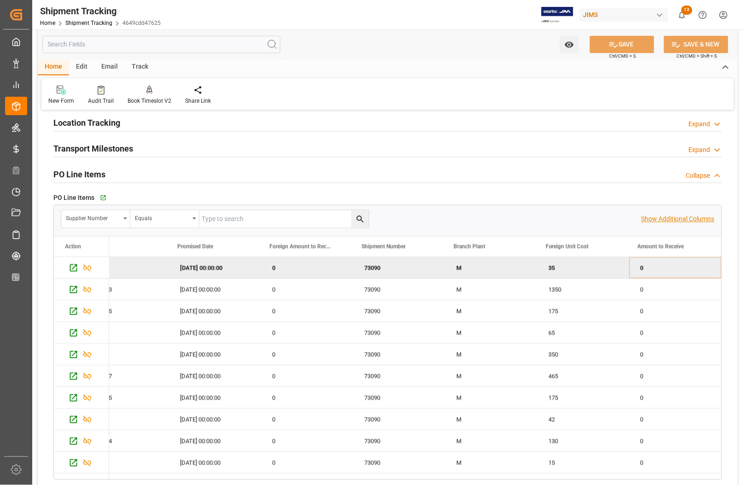
click at [650, 220] on p "Show Additional Columns" at bounding box center [678, 220] width 73 height 10
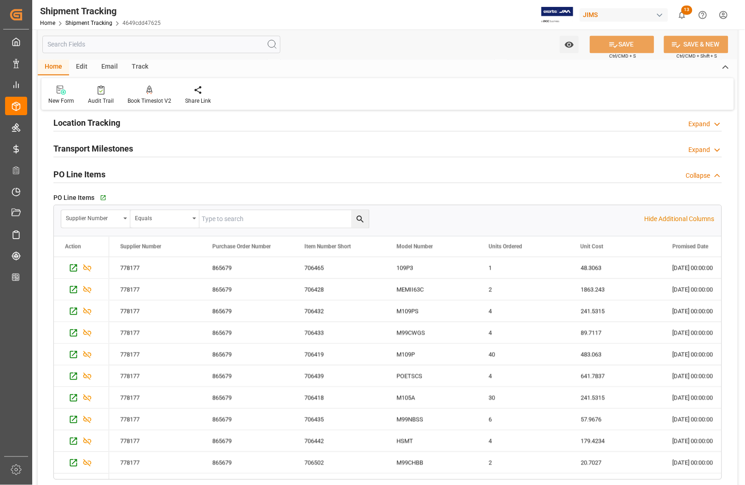
click at [236, 222] on input "text" at bounding box center [283, 219] width 169 height 18
type input "EXW"
click at [193, 220] on icon "open menu" at bounding box center [195, 219] width 4 height 2
click at [162, 301] on div "Contains" at bounding box center [199, 300] width 137 height 19
click at [259, 217] on input "text" at bounding box center [283, 219] width 169 height 18
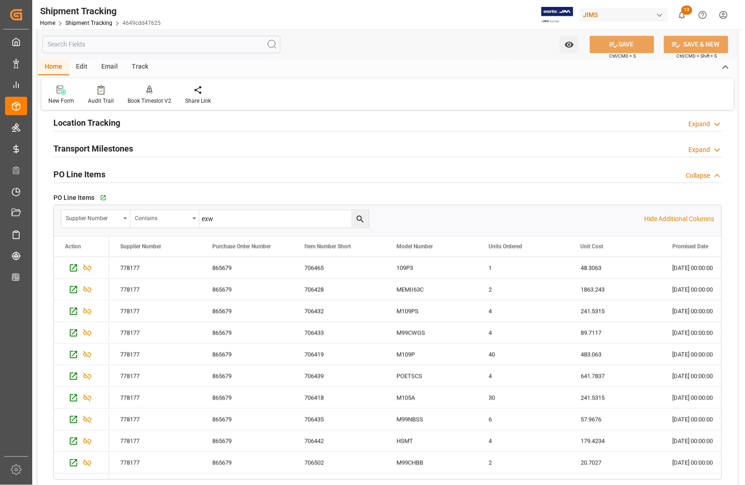
type input "exw"
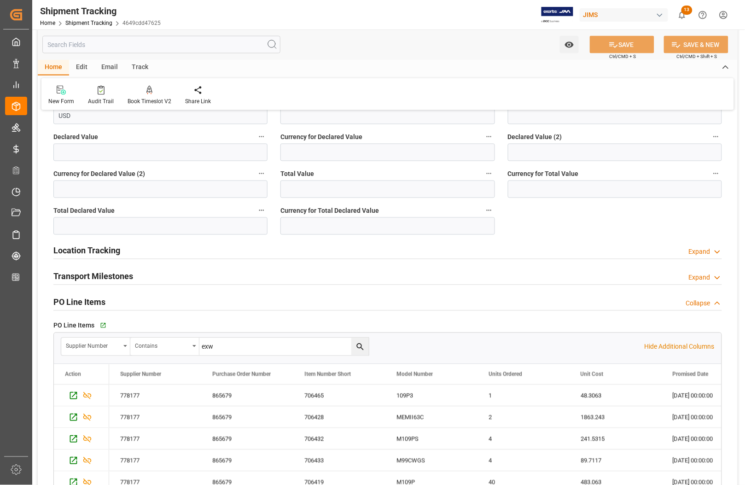
scroll to position [345, 0]
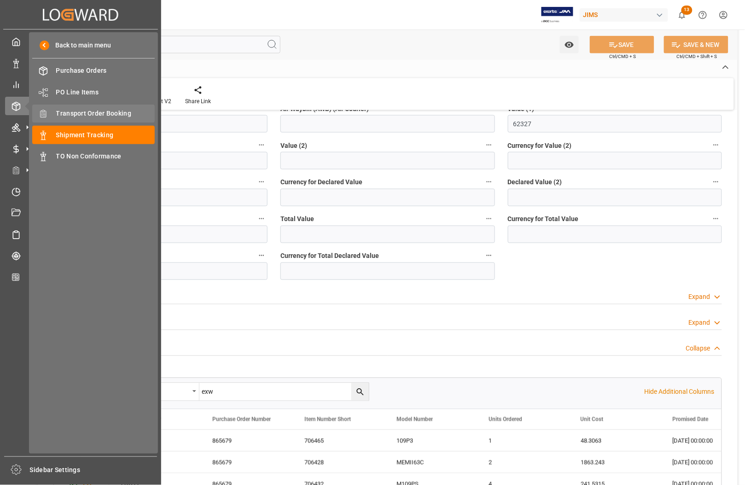
click at [73, 113] on span "Transport Order Booking" at bounding box center [105, 114] width 99 height 10
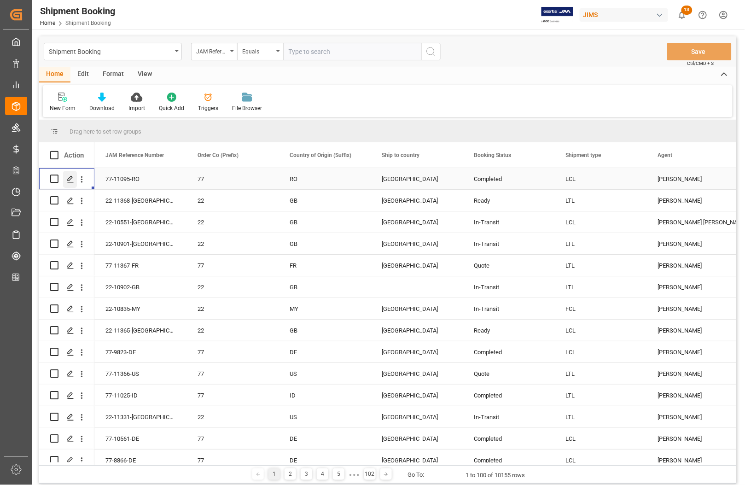
click at [64, 179] on div "Press SPACE to select this row." at bounding box center [70, 179] width 14 height 17
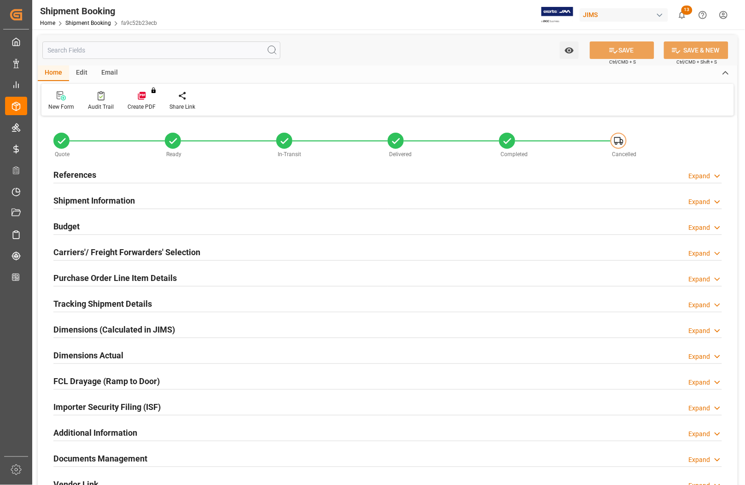
type input "34"
click at [82, 273] on h2 "Purchase Order Line Item Details" at bounding box center [114, 278] width 123 height 12
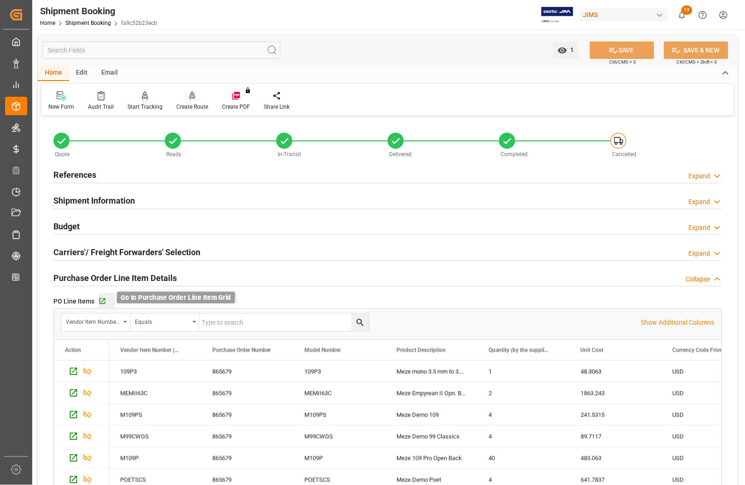
click at [101, 300] on icon "button" at bounding box center [103, 302] width 8 height 8
click at [58, 224] on h2 "Budget" at bounding box center [66, 226] width 26 height 12
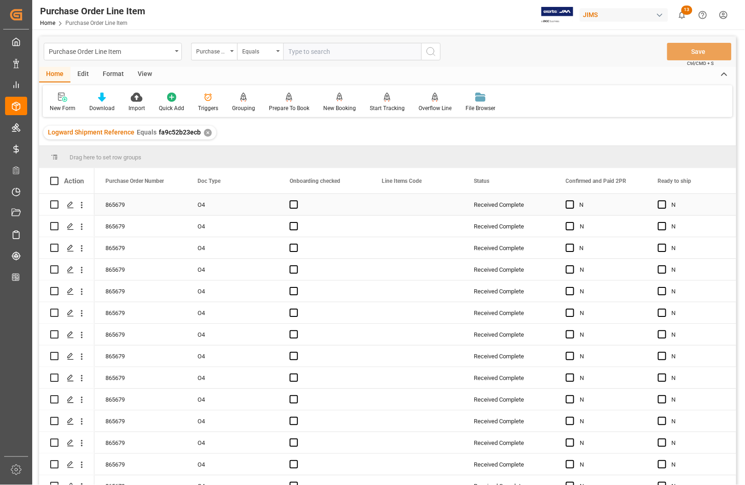
click at [418, 201] on div "Press SPACE to select this row." at bounding box center [417, 204] width 92 height 21
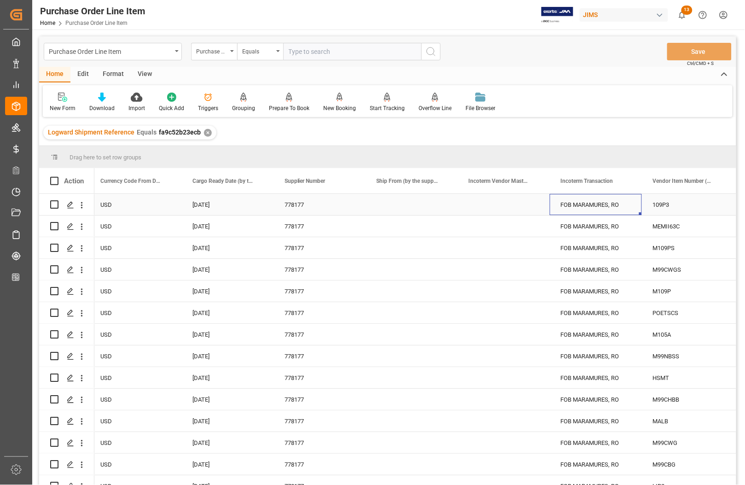
click at [565, 201] on div "FOB MARAMURES, RO" at bounding box center [596, 204] width 92 height 21
drag, startPoint x: 573, startPoint y: 210, endPoint x: 558, endPoint y: 209, distance: 15.3
click at [558, 209] on input "FOB MARAMURES, RO" at bounding box center [595, 210] width 77 height 18
type input "EXW MARAMURES, RO"
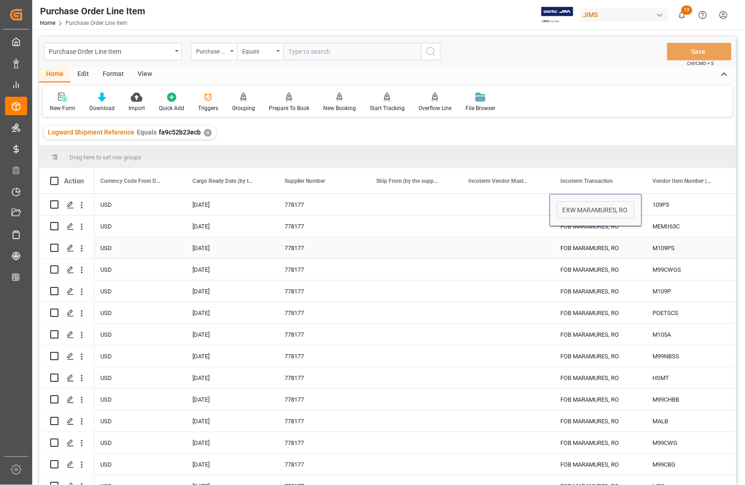
click at [585, 248] on div "FOB MARAMURES, RO" at bounding box center [596, 247] width 92 height 21
click at [578, 200] on div "EXW MARAMURES, RO" at bounding box center [596, 204] width 92 height 21
drag, startPoint x: 641, startPoint y: 215, endPoint x: 637, endPoint y: 230, distance: 15.9
click at [627, 208] on div "EXW MARAMURES, RO" at bounding box center [596, 204] width 92 height 21
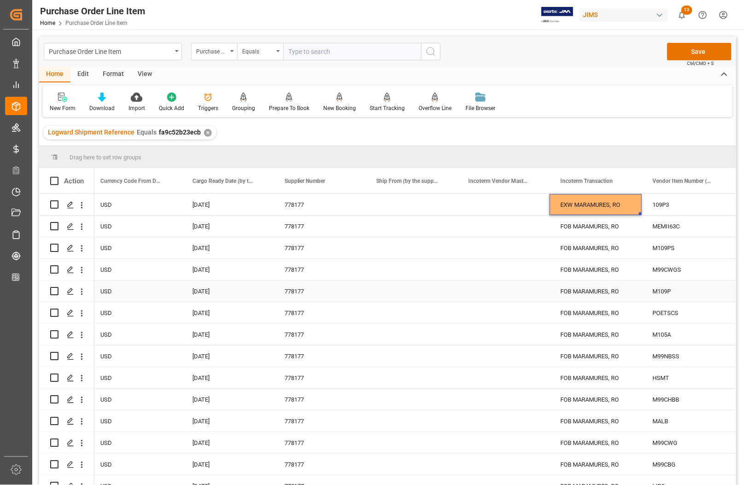
drag, startPoint x: 641, startPoint y: 215, endPoint x: 636, endPoint y: 275, distance: 60.1
click at [524, 225] on div "Press SPACE to select this row." at bounding box center [504, 226] width 92 height 21
click at [585, 199] on div "EXW MARAMURES, RO" at bounding box center [596, 204] width 92 height 21
click at [563, 203] on div "EXW MARAMURES, RO" at bounding box center [596, 204] width 92 height 21
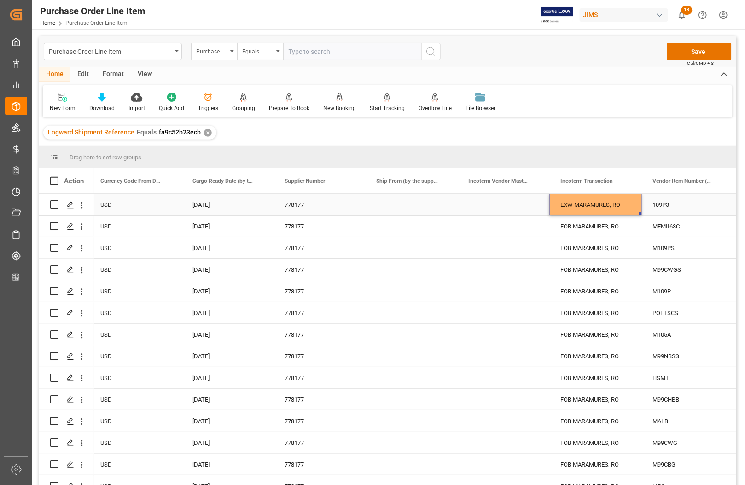
click at [563, 203] on div "EXW MARAMURES, RO" at bounding box center [596, 204] width 92 height 21
drag, startPoint x: 626, startPoint y: 211, endPoint x: 555, endPoint y: 210, distance: 70.9
click at [555, 210] on div "EXW MARAMURES, RO" at bounding box center [596, 210] width 92 height 32
click at [578, 211] on input "Press SPACE to select this row." at bounding box center [595, 210] width 77 height 18
paste input "EXW MARAMURES, RO"
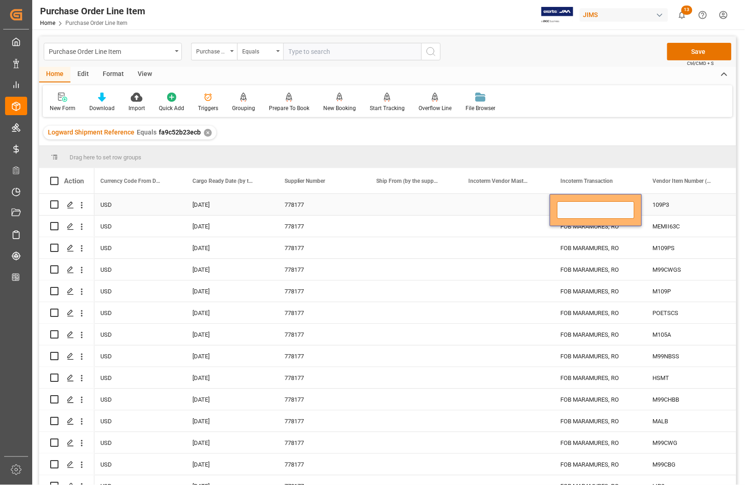
type input "EXW MARAMURES, RO"
click at [573, 231] on div "FOB MARAMURES, RO" at bounding box center [596, 226] width 92 height 21
click at [599, 222] on div "FOB MARAMURES, RO" at bounding box center [596, 226] width 92 height 21
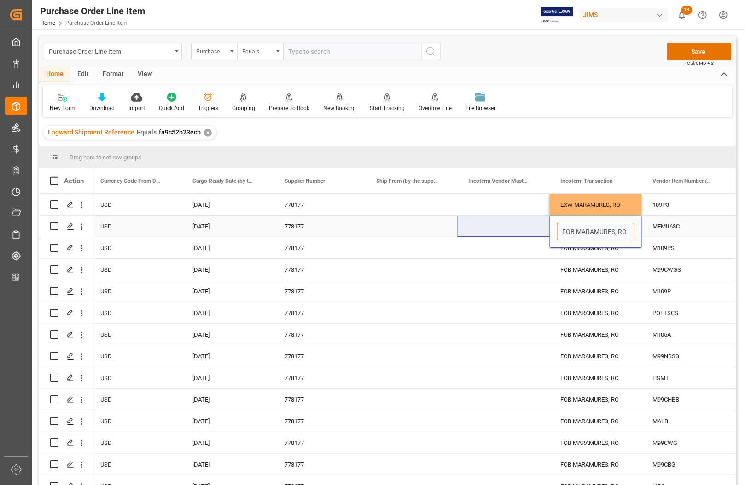
drag, startPoint x: 627, startPoint y: 231, endPoint x: 509, endPoint y: 231, distance: 118.4
paste input "EXW"
type input "EXW MARAMURES, RO"
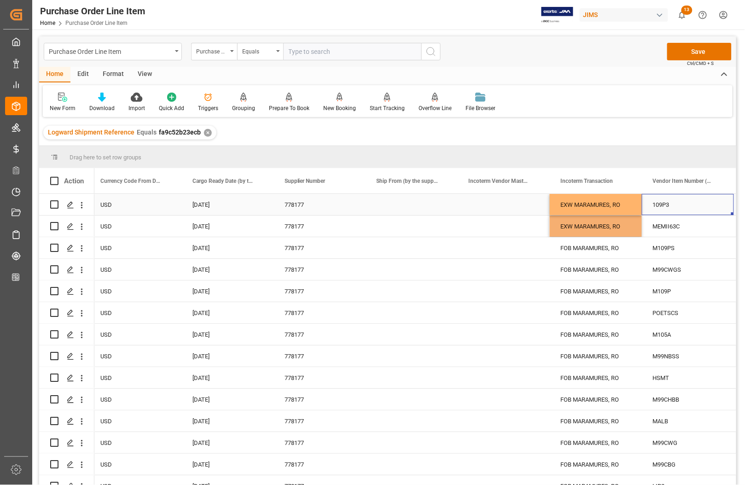
drag, startPoint x: 648, startPoint y: 208, endPoint x: 646, endPoint y: 214, distance: 6.6
click at [646, 208] on div "109P3" at bounding box center [688, 204] width 92 height 21
click at [643, 237] on div "M109PS" at bounding box center [688, 247] width 92 height 21
click at [640, 235] on div "EXW MARAMURES, RO" at bounding box center [596, 226] width 92 height 21
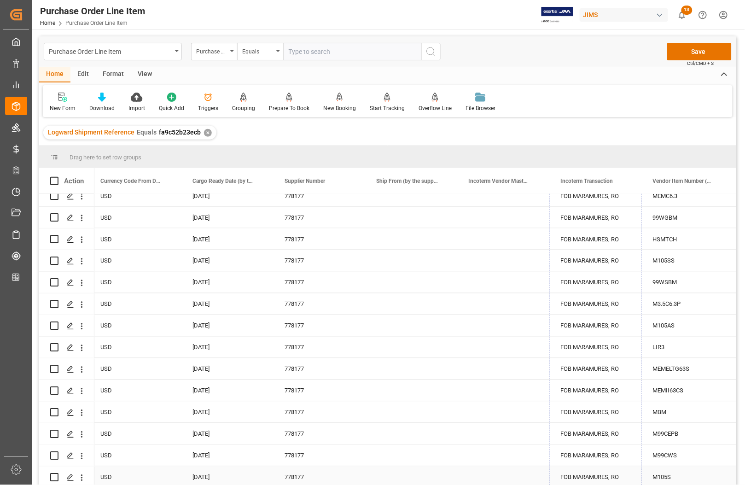
drag, startPoint x: 639, startPoint y: 235, endPoint x: 630, endPoint y: 464, distance: 229.6
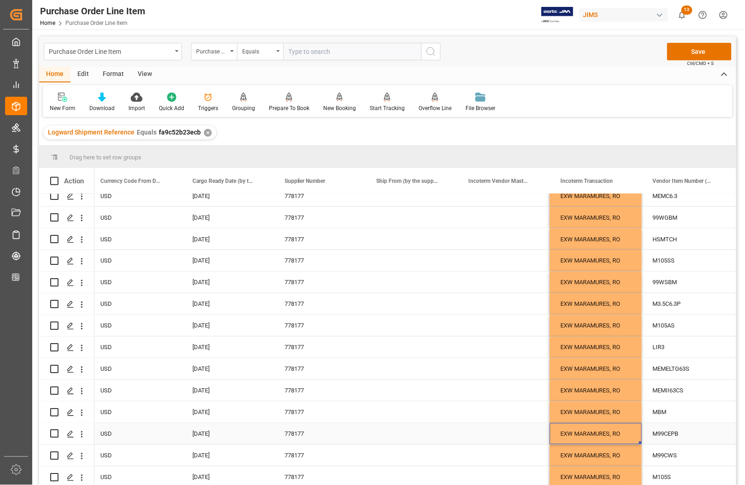
click at [611, 431] on div "EXW MARAMURES, RO" at bounding box center [596, 433] width 92 height 21
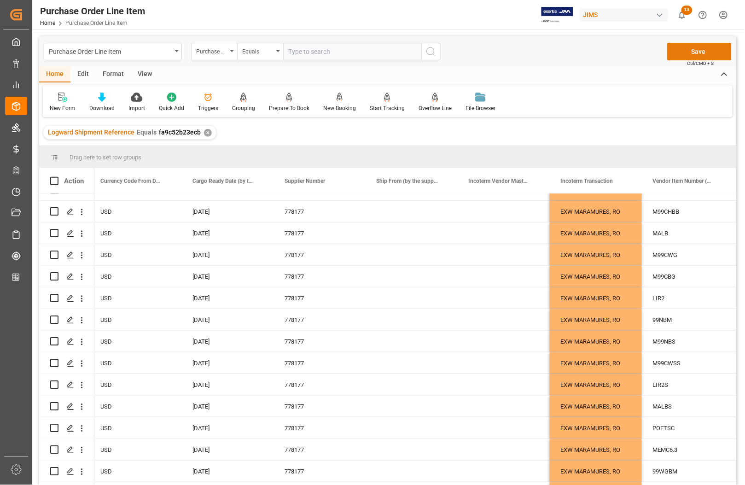
click at [704, 53] on button "Save" at bounding box center [699, 52] width 64 height 18
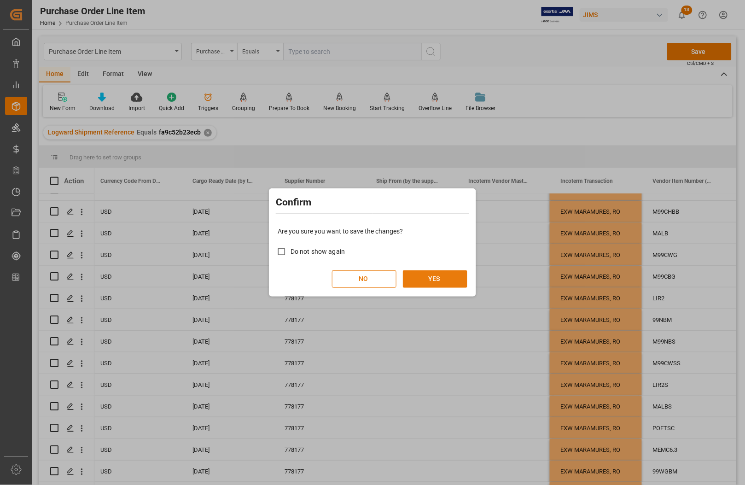
click at [429, 281] on button "YES" at bounding box center [435, 279] width 64 height 18
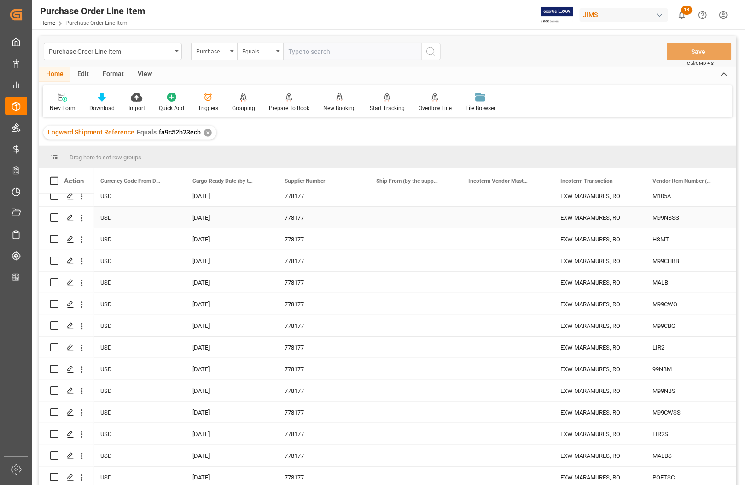
scroll to position [0, 0]
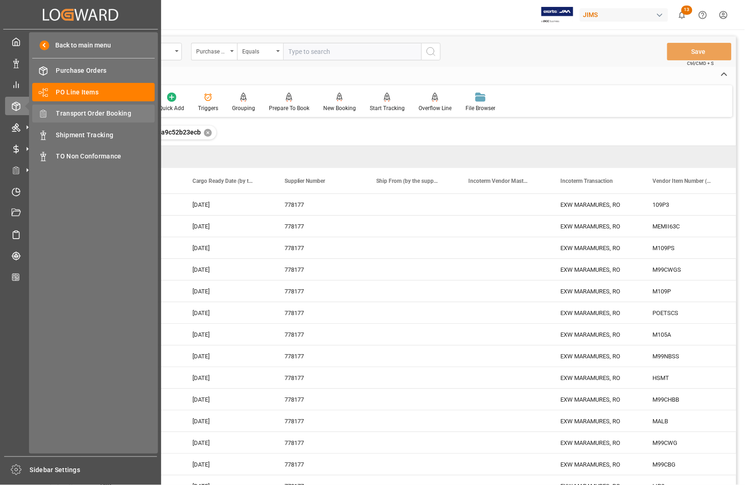
click at [73, 112] on span "Transport Order Booking" at bounding box center [105, 114] width 99 height 10
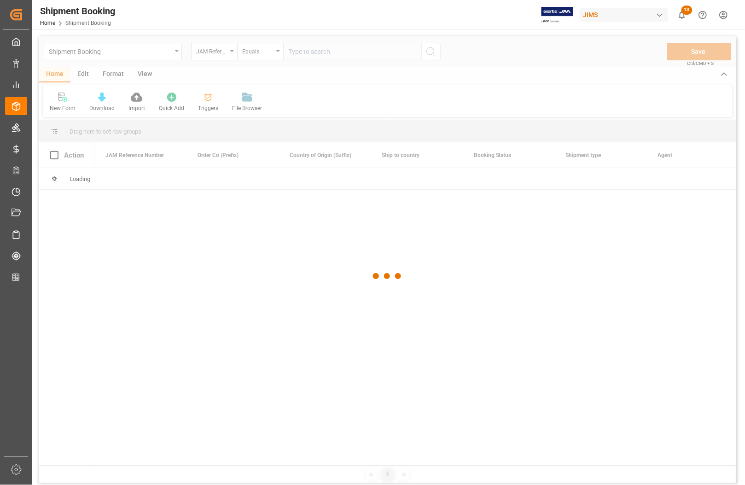
click at [303, 52] on div at bounding box center [387, 275] width 697 height 479
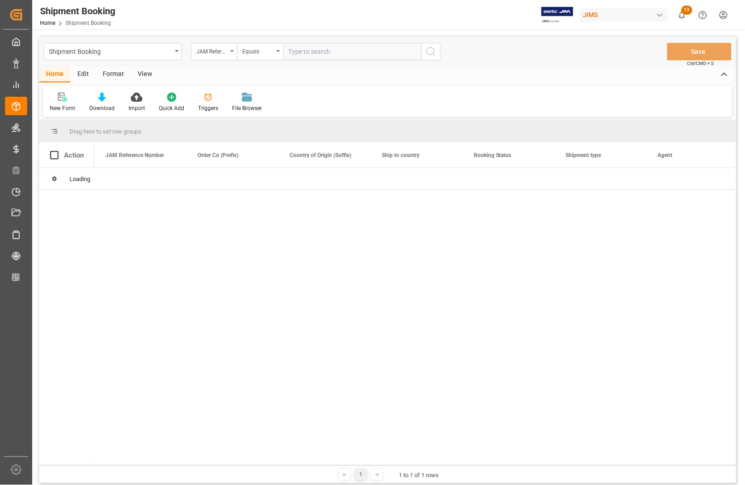
click at [303, 52] on input "text" at bounding box center [352, 52] width 138 height 18
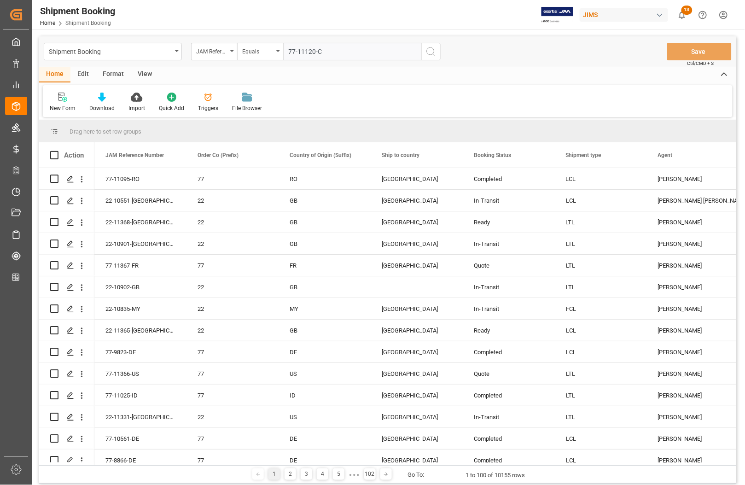
type input "77-11120-CN"
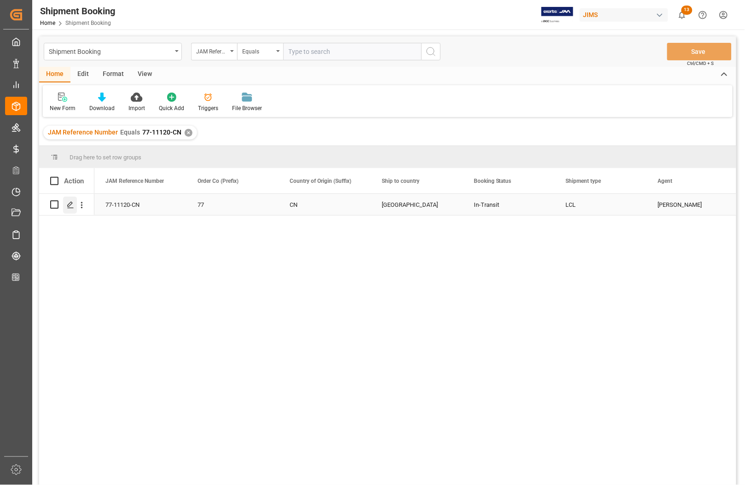
click at [70, 206] on icon "Press SPACE to select this row." at bounding box center [70, 204] width 7 height 7
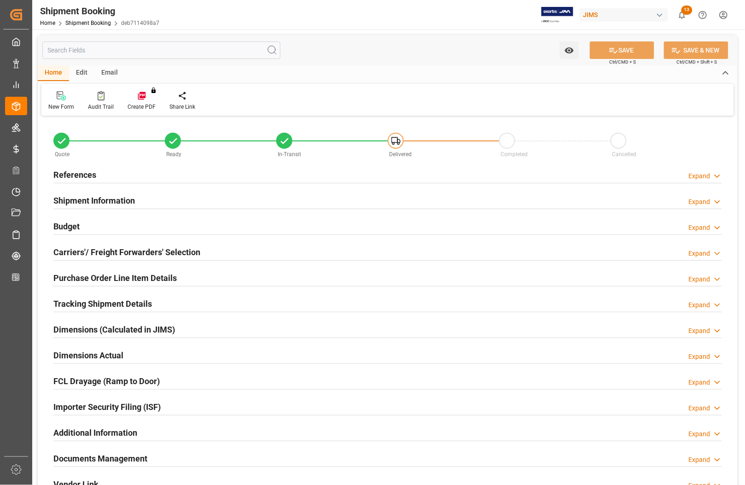
type input "0"
type input "445.3134"
type input "850"
type input "4643"
click at [78, 223] on h2 "Budget" at bounding box center [66, 226] width 26 height 12
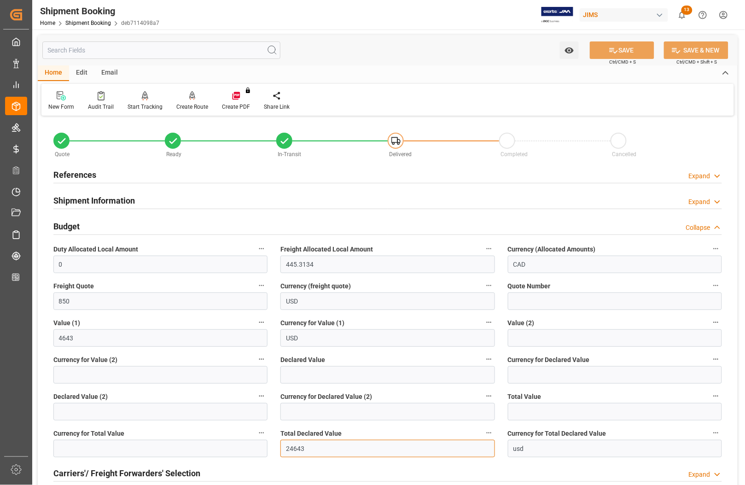
click at [284, 450] on input "24643" at bounding box center [387, 449] width 214 height 18
type input "4643"
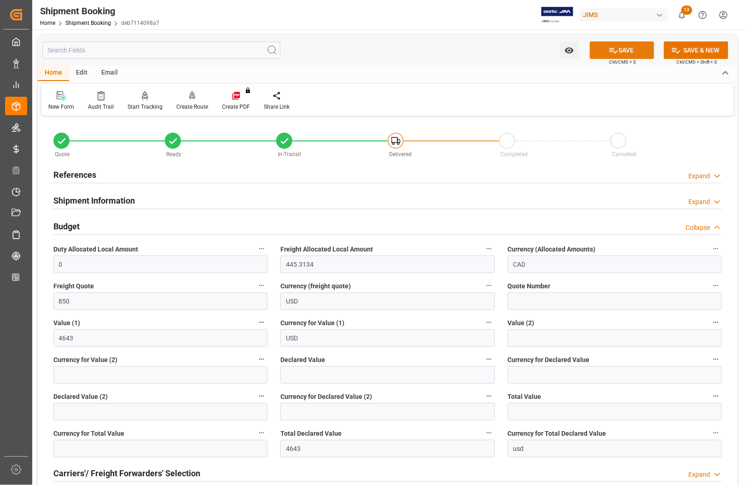
click at [613, 47] on icon at bounding box center [614, 51] width 10 height 10
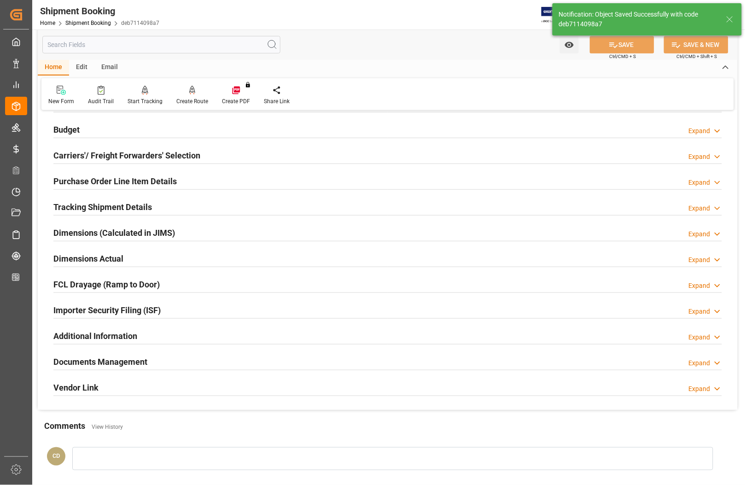
scroll to position [92, 0]
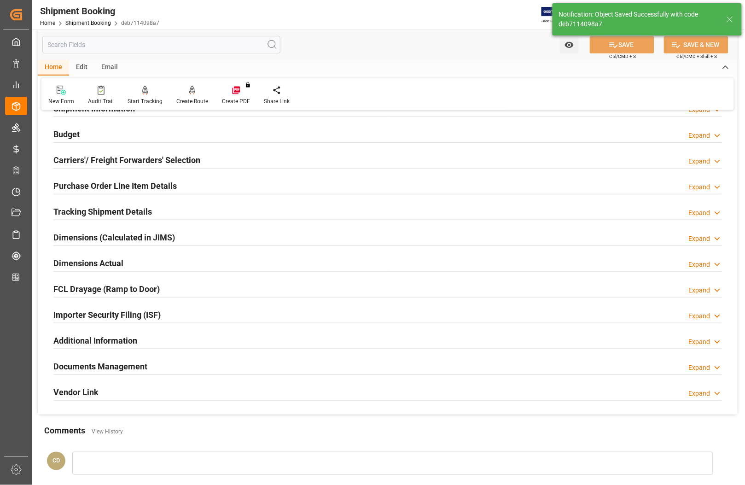
click at [89, 159] on h2 "Carriers'/ Freight Forwarders' Selection" at bounding box center [126, 160] width 147 height 12
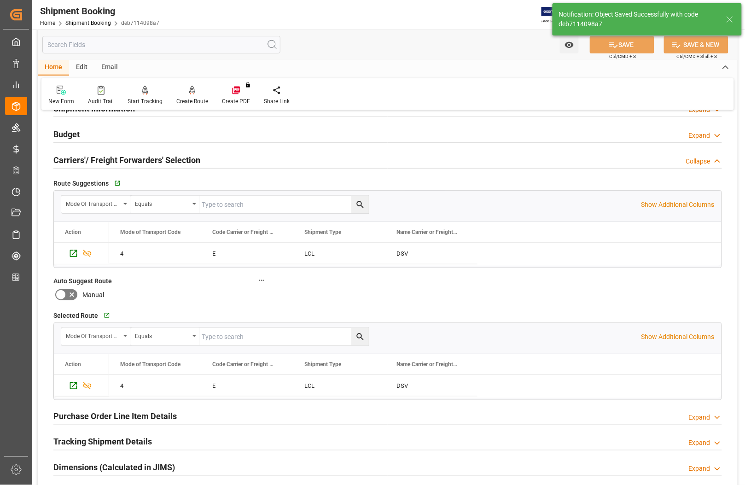
click at [89, 159] on h2 "Carriers'/ Freight Forwarders' Selection" at bounding box center [126, 160] width 147 height 12
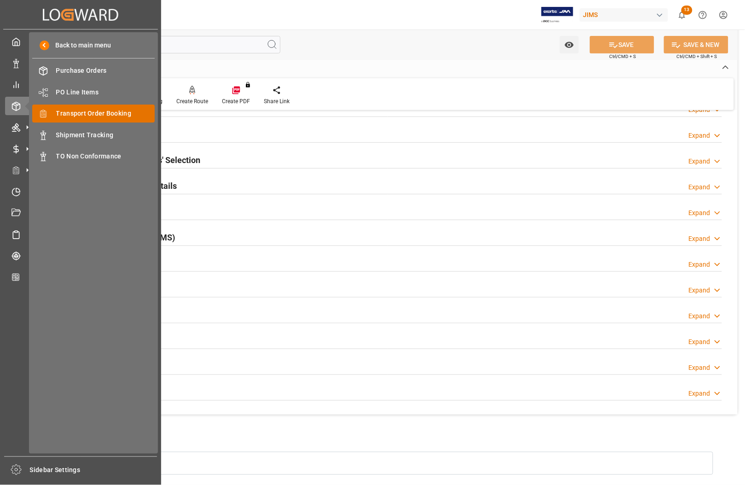
click at [82, 111] on span "Transport Order Booking" at bounding box center [105, 114] width 99 height 10
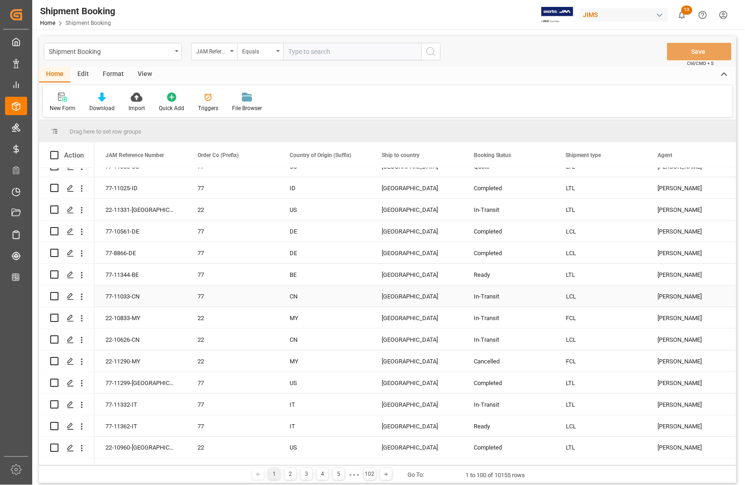
scroll to position [230, 0]
click at [68, 298] on icon "Press SPACE to select this row." at bounding box center [70, 295] width 7 height 7
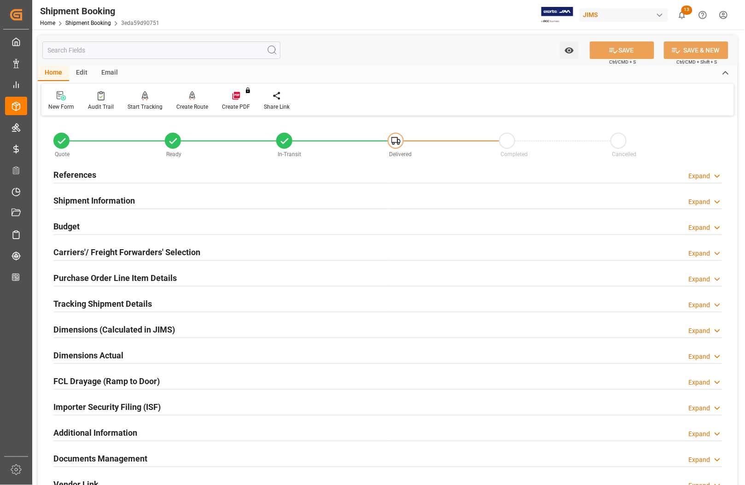
click at [75, 250] on h2 "Carriers'/ Freight Forwarders' Selection" at bounding box center [126, 252] width 147 height 12
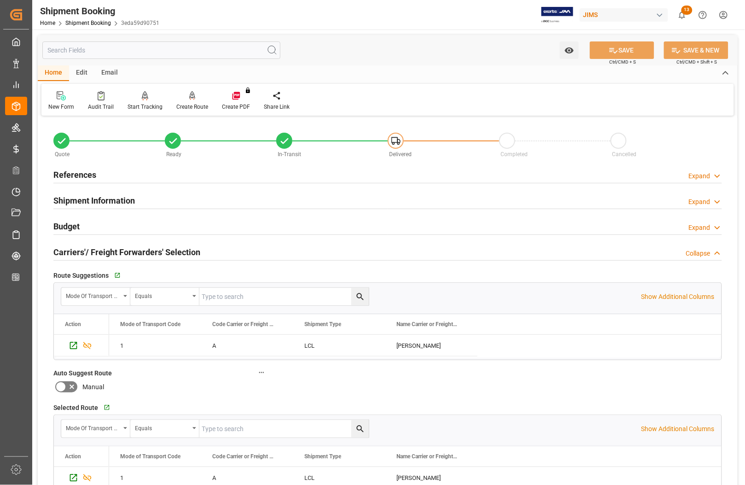
click at [75, 250] on h2 "Carriers'/ Freight Forwarders' Selection" at bounding box center [126, 252] width 147 height 12
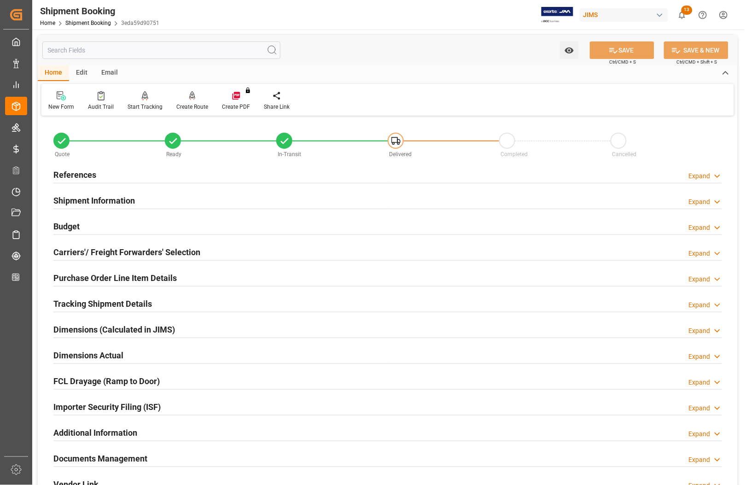
click at [68, 222] on h2 "Budget" at bounding box center [66, 226] width 26 height 12
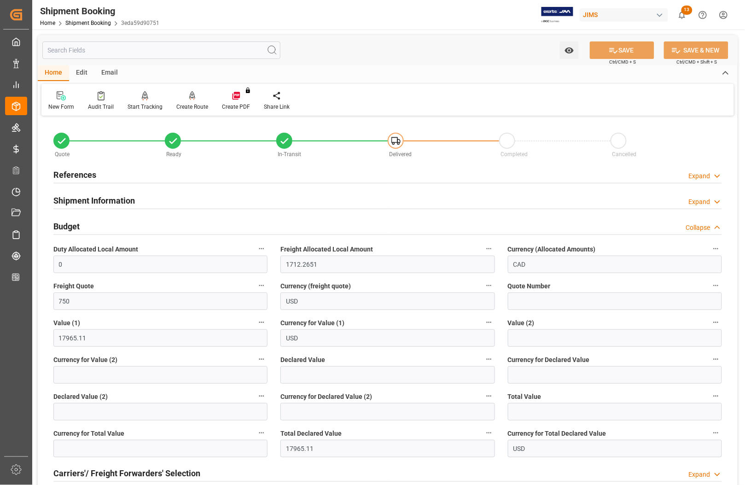
click at [76, 172] on h2 "References" at bounding box center [74, 175] width 43 height 12
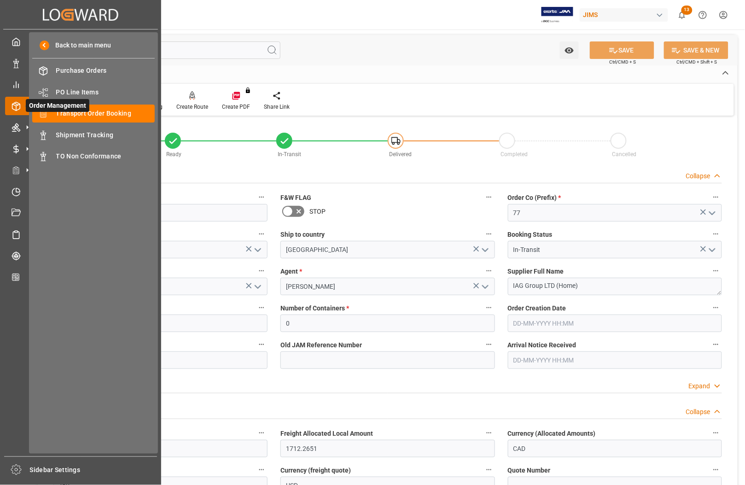
click at [77, 109] on span "Order Management" at bounding box center [58, 105] width 64 height 13
click at [86, 113] on span "Transport Order Booking" at bounding box center [105, 114] width 99 height 10
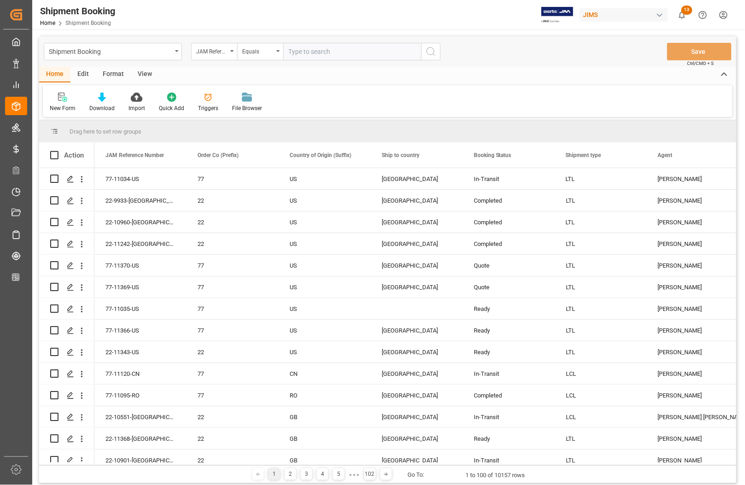
click at [328, 56] on input "text" at bounding box center [352, 52] width 138 height 18
type input "77-11120-CN"
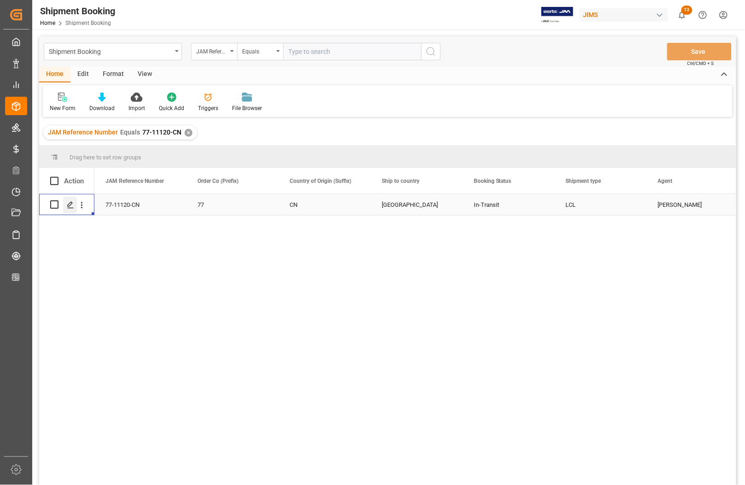
click at [70, 205] on icon "Press SPACE to select this row." at bounding box center [70, 204] width 7 height 7
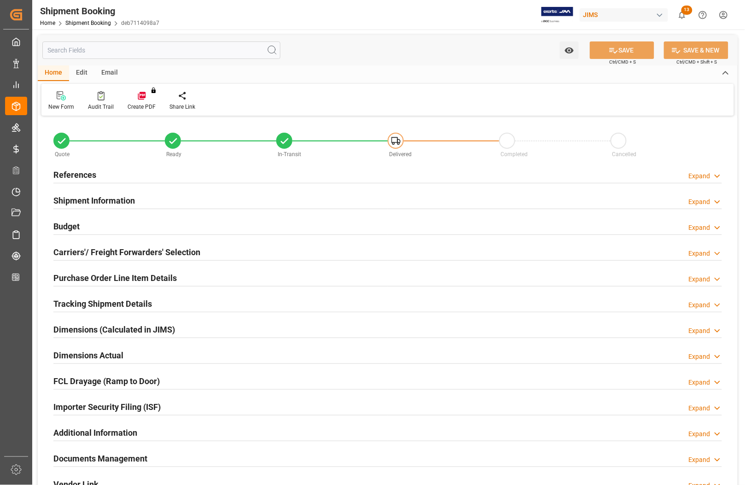
type input "0"
type input "445.3134"
type input "850"
type input "4643"
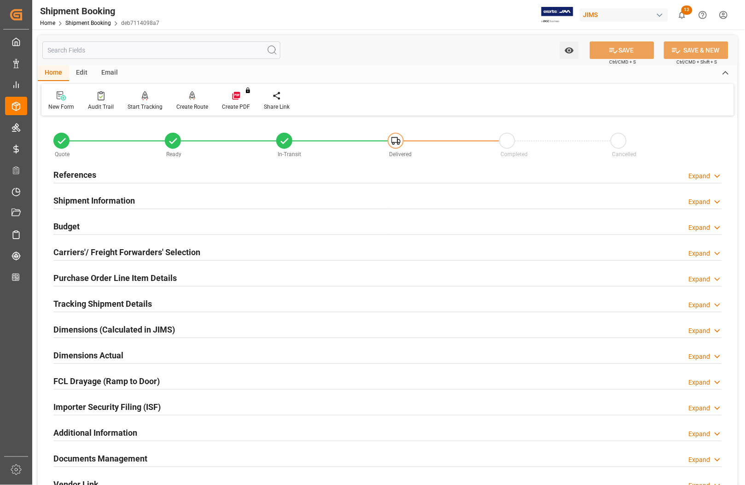
click at [68, 225] on h2 "Budget" at bounding box center [66, 226] width 26 height 12
